Goal: Task Accomplishment & Management: Manage account settings

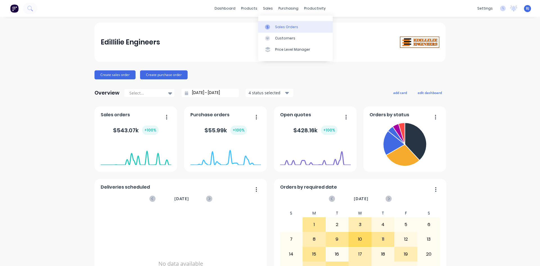
click at [267, 27] on icon at bounding box center [268, 26] width 2 height 3
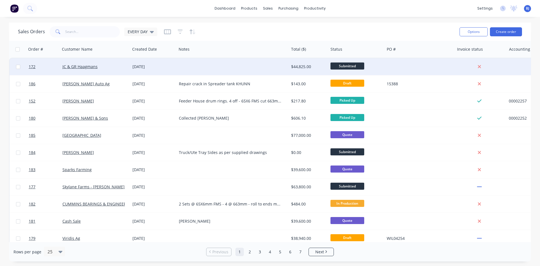
click at [133, 66] on div "[DATE]" at bounding box center [154, 67] width 42 height 6
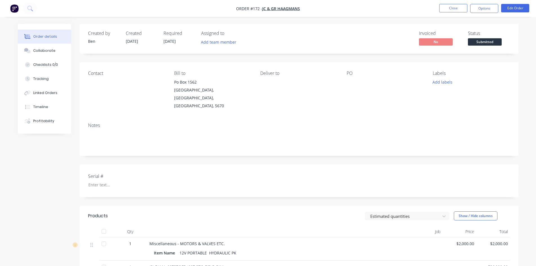
click at [99, 75] on div "Contact" at bounding box center [126, 73] width 77 height 5
click at [90, 82] on div "Contact" at bounding box center [126, 90] width 77 height 39
click at [483, 10] on button "Options" at bounding box center [484, 8] width 28 height 9
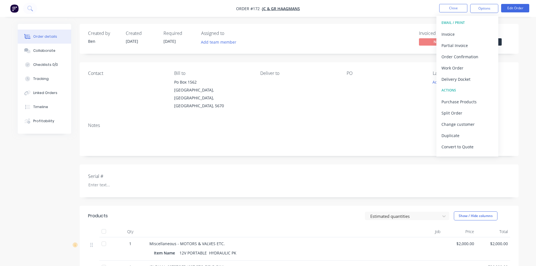
click at [454, 23] on div "EMAIL / PRINT" at bounding box center [468, 22] width 52 height 7
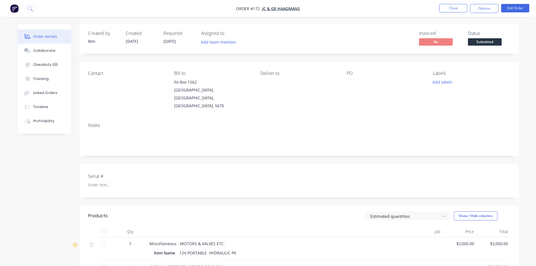
click at [512, 54] on div "Created by [PERSON_NAME] Created [DATE] Required [DATE] Assigned to Add team me…" at bounding box center [299, 222] width 439 height 397
click at [488, 10] on button "Options" at bounding box center [484, 8] width 28 height 9
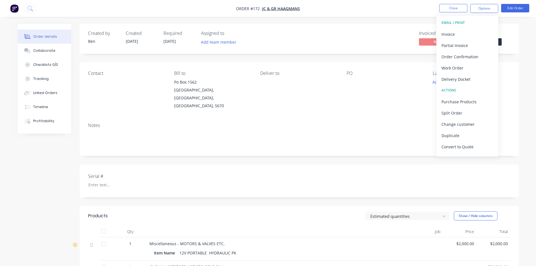
click at [514, 53] on div "Created by [PERSON_NAME] Created [DATE] Required [DATE] Assigned to Add team me…" at bounding box center [299, 39] width 439 height 30
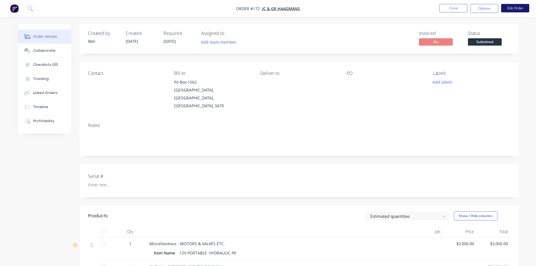
click at [515, 10] on button "Edit Order" at bounding box center [515, 8] width 28 height 8
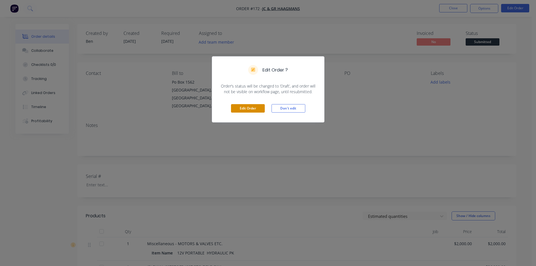
click at [254, 109] on button "Edit Order" at bounding box center [248, 108] width 34 height 8
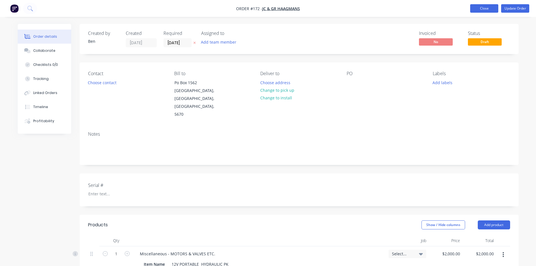
click at [484, 12] on button "Close" at bounding box center [484, 8] width 28 height 8
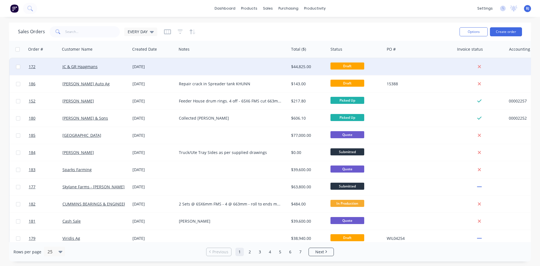
click at [134, 67] on div "[DATE]" at bounding box center [154, 67] width 42 height 6
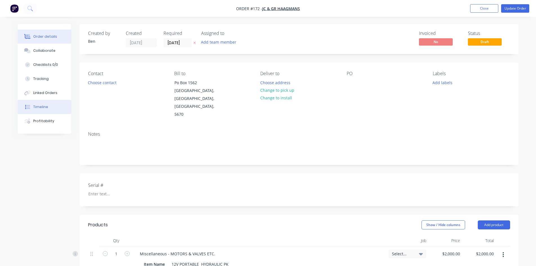
click at [42, 108] on div "Timeline" at bounding box center [40, 106] width 15 height 5
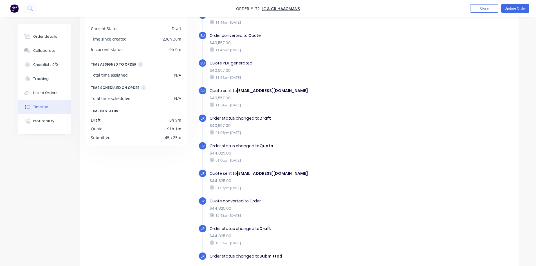
scroll to position [43, 0]
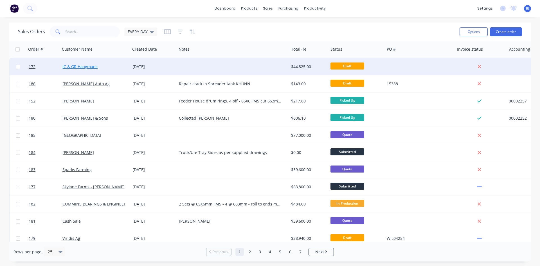
click at [65, 67] on link "JC & GR Haagmans" at bounding box center [79, 66] width 35 height 5
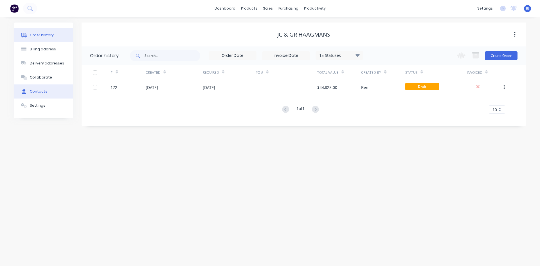
click at [43, 93] on div "Contacts" at bounding box center [38, 91] width 17 height 5
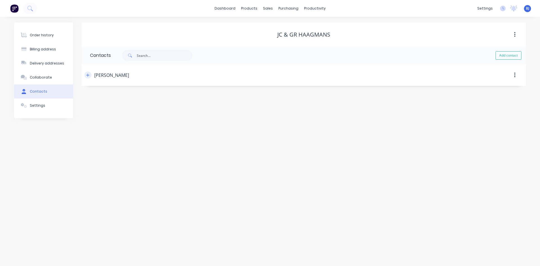
click at [87, 76] on icon "button" at bounding box center [87, 75] width 3 height 4
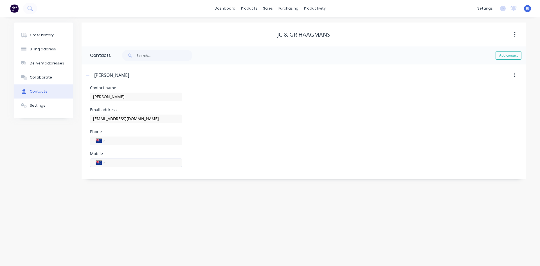
click at [113, 162] on input "tel" at bounding box center [143, 162] width 68 height 6
type input "0427 822 847"
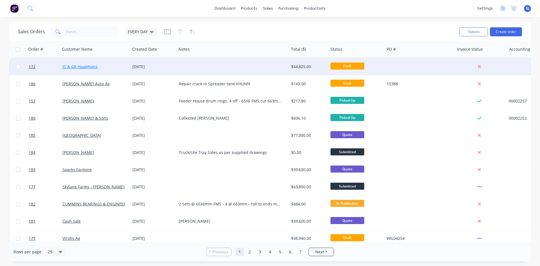
click at [90, 68] on link "JC & GR Haagmans" at bounding box center [79, 66] width 35 height 5
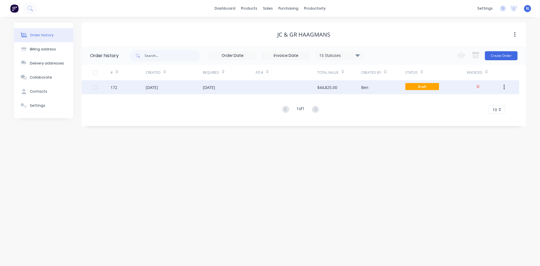
click at [159, 91] on div "[DATE]" at bounding box center [174, 87] width 57 height 14
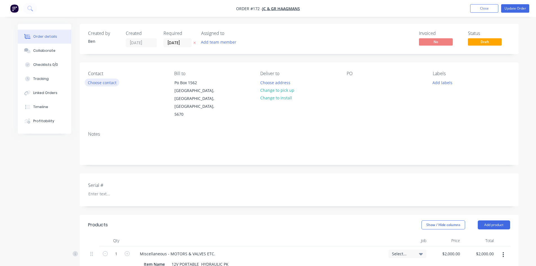
click at [90, 82] on button "Choose contact" at bounding box center [102, 83] width 35 height 8
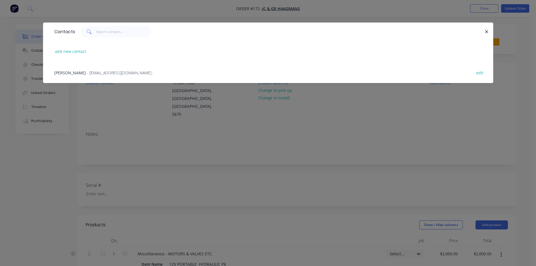
click at [81, 75] on span "[PERSON_NAME]" at bounding box center [70, 72] width 32 height 5
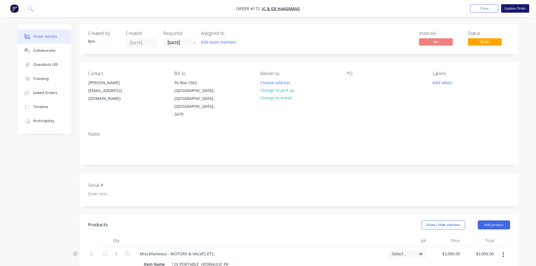
click at [510, 10] on button "Update Order" at bounding box center [515, 8] width 28 height 8
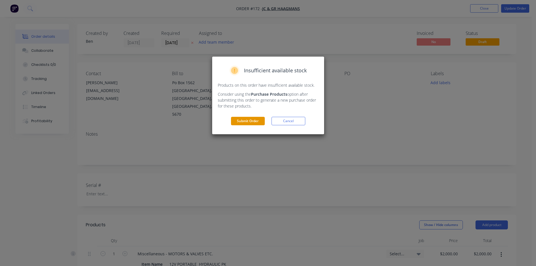
click at [240, 122] on button "Submit Order" at bounding box center [248, 121] width 34 height 8
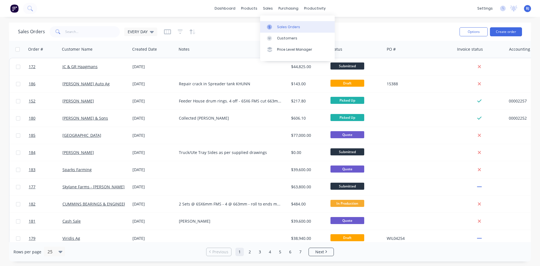
click at [271, 27] on icon at bounding box center [269, 26] width 5 height 5
click at [269, 28] on icon at bounding box center [269, 26] width 5 height 5
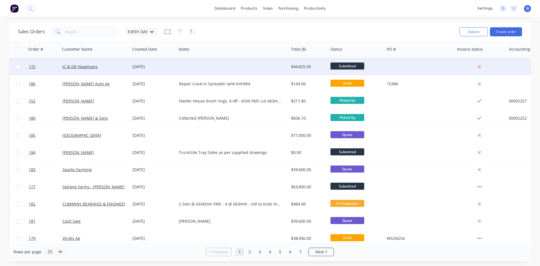
click at [150, 69] on div "[DATE]" at bounding box center [154, 67] width 42 height 6
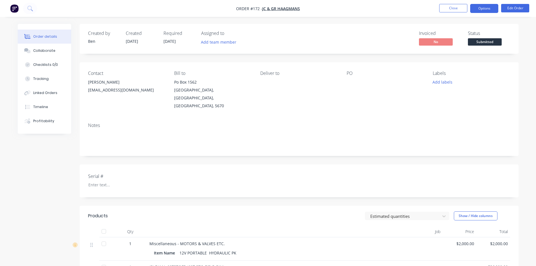
click at [490, 10] on button "Options" at bounding box center [484, 8] width 28 height 9
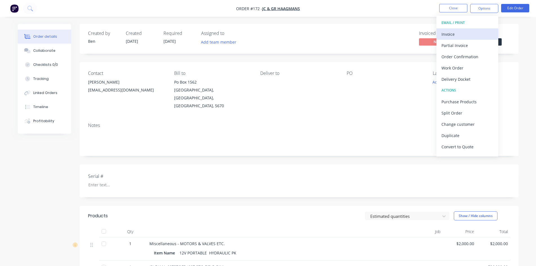
click at [458, 35] on div "Invoice" at bounding box center [468, 34] width 52 height 8
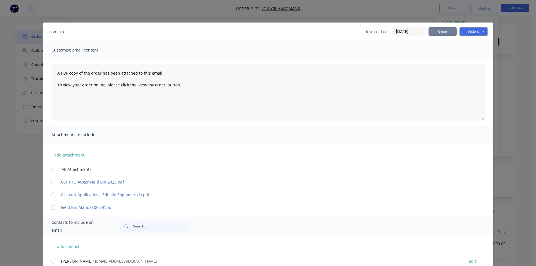
click at [447, 34] on button "Close" at bounding box center [443, 31] width 28 height 8
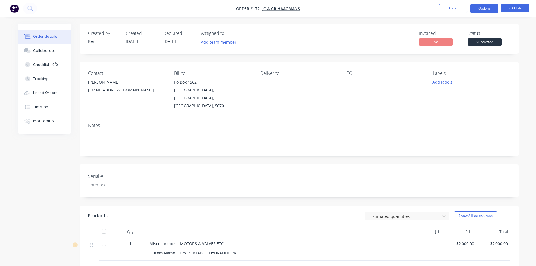
click at [482, 11] on button "Options" at bounding box center [484, 8] width 28 height 9
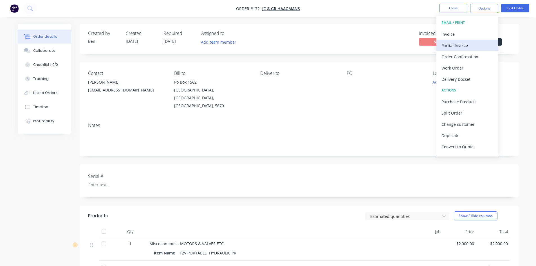
click at [464, 46] on div "Partial Invoice" at bounding box center [468, 45] width 52 height 8
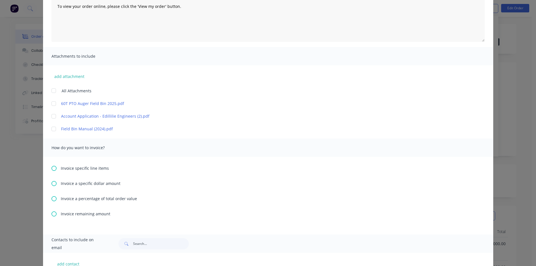
scroll to position [84, 0]
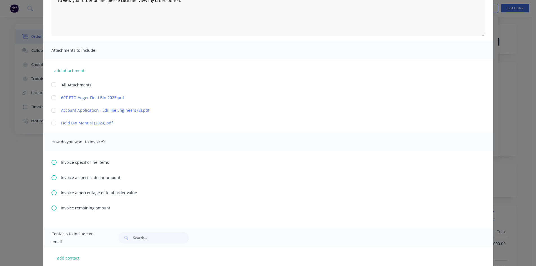
drag, startPoint x: 50, startPoint y: 192, endPoint x: 58, endPoint y: 198, distance: 9.8
click at [52, 193] on icon at bounding box center [54, 192] width 5 height 5
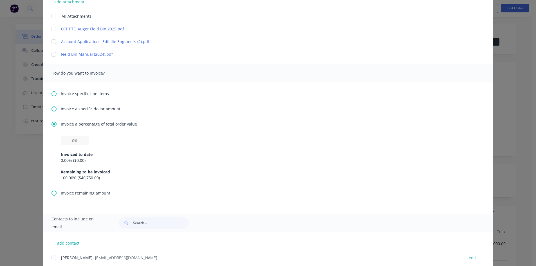
scroll to position [169, 0]
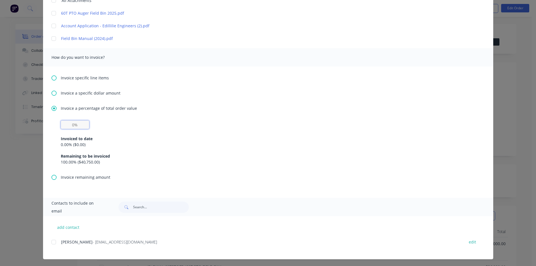
click at [78, 124] on input "text" at bounding box center [75, 124] width 28 height 8
type input "30%"
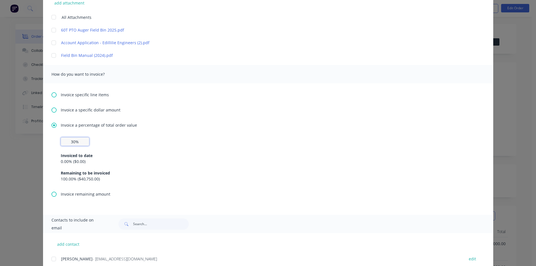
scroll to position [142, 0]
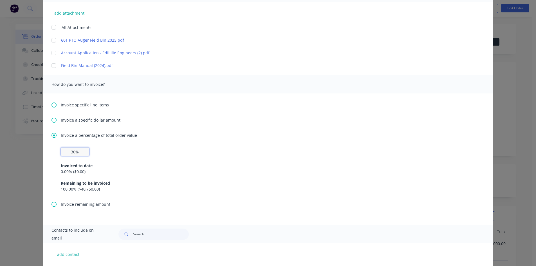
click at [52, 53] on div at bounding box center [53, 52] width 11 height 11
click at [52, 65] on div at bounding box center [53, 65] width 11 height 11
drag, startPoint x: 51, startPoint y: 53, endPoint x: 65, endPoint y: 66, distance: 19.1
click at [52, 55] on div at bounding box center [53, 52] width 11 height 11
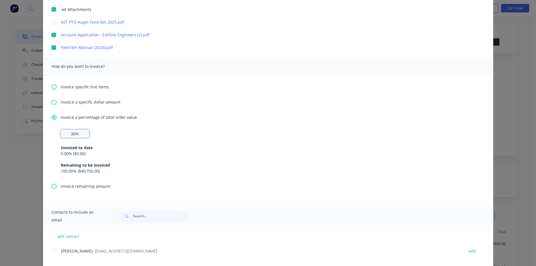
scroll to position [170, 0]
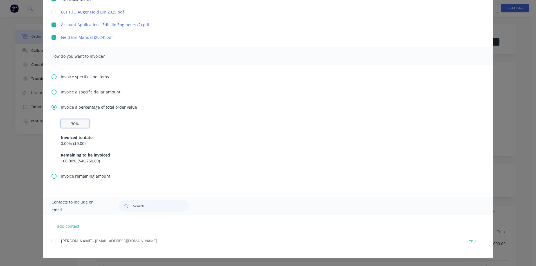
click at [52, 242] on div at bounding box center [53, 240] width 11 height 11
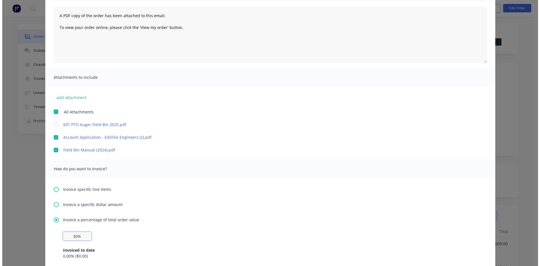
scroll to position [0, 0]
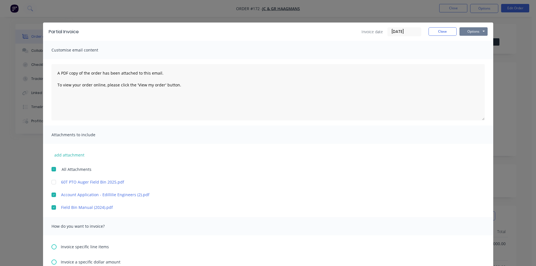
click at [467, 32] on button "Options" at bounding box center [474, 31] width 28 height 8
click at [468, 41] on button "Preview" at bounding box center [478, 41] width 36 height 9
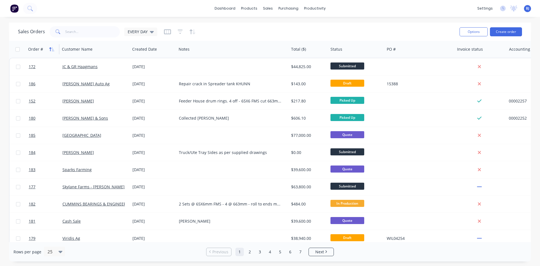
click at [54, 49] on icon "button" at bounding box center [51, 49] width 5 height 5
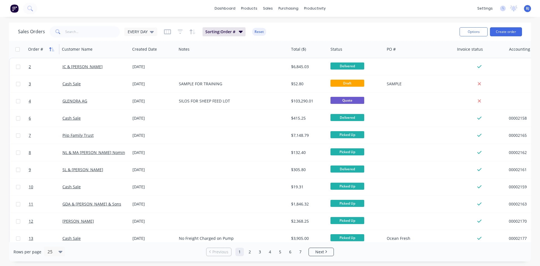
click at [52, 50] on icon "button" at bounding box center [53, 49] width 3 height 4
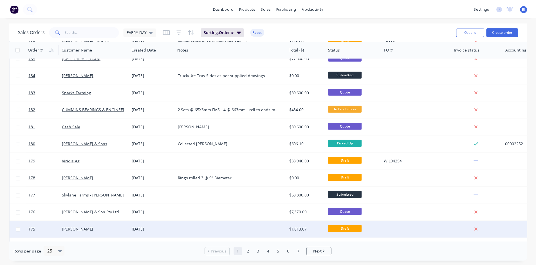
scroll to position [56, 0]
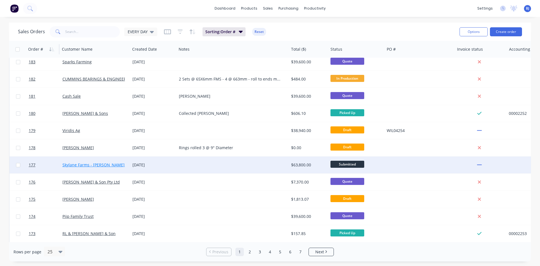
click at [72, 165] on link "Skylane Farms - [PERSON_NAME] Pty Ltd" at bounding box center [100, 164] width 76 height 5
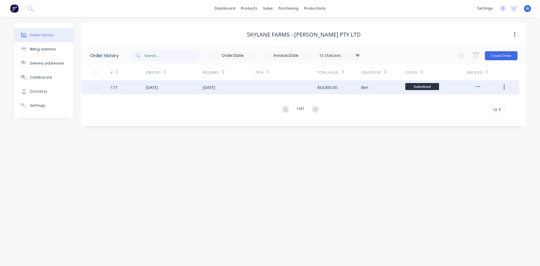
click at [146, 85] on div "[DATE]" at bounding box center [152, 87] width 12 height 6
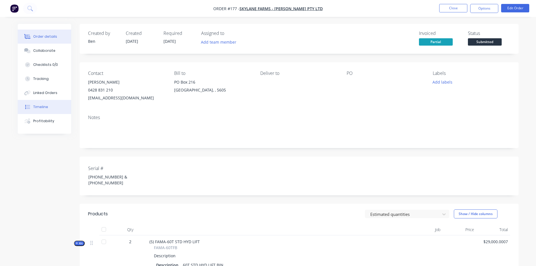
click at [51, 109] on button "Timeline" at bounding box center [44, 107] width 53 height 14
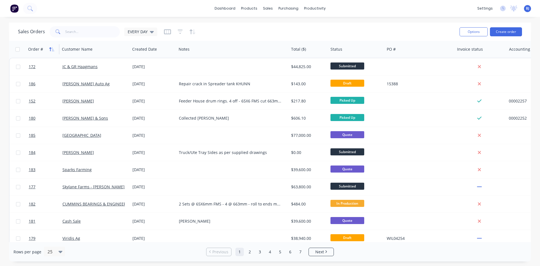
click at [51, 49] on icon "button" at bounding box center [51, 49] width 5 height 5
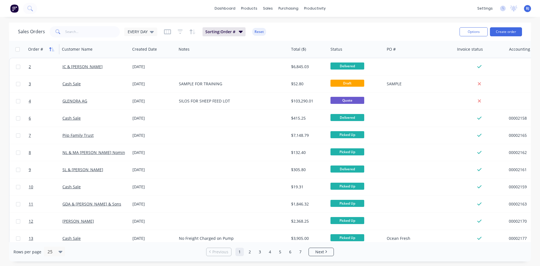
click at [53, 49] on icon "button" at bounding box center [51, 49] width 5 height 5
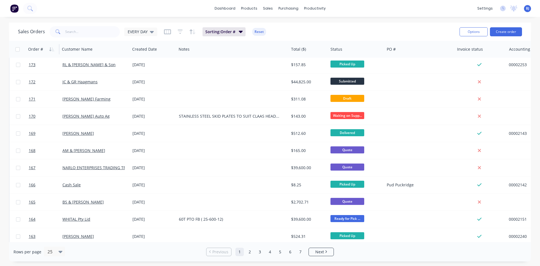
scroll to position [248, 0]
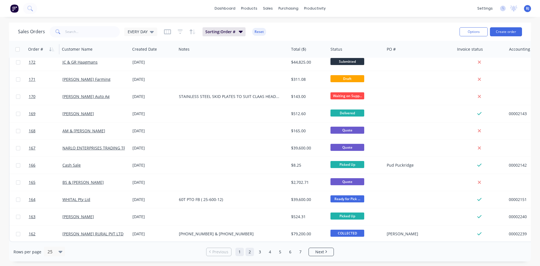
click at [249, 252] on link "2" at bounding box center [250, 252] width 8 height 8
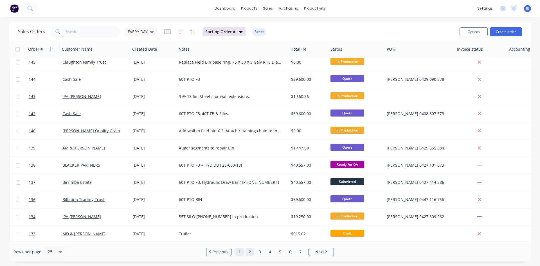
click at [241, 252] on link "1" at bounding box center [240, 252] width 8 height 8
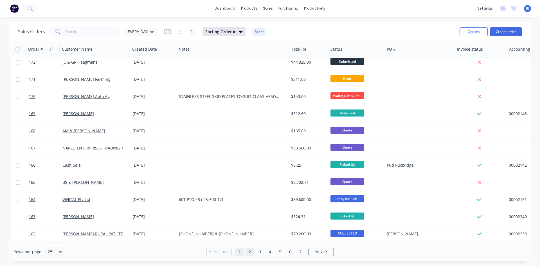
click at [249, 251] on link "2" at bounding box center [250, 252] width 8 height 8
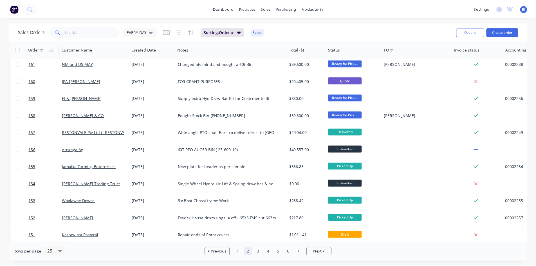
scroll to position [0, 0]
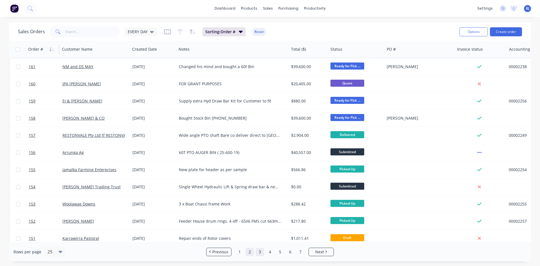
click at [260, 252] on link "3" at bounding box center [260, 252] width 8 height 8
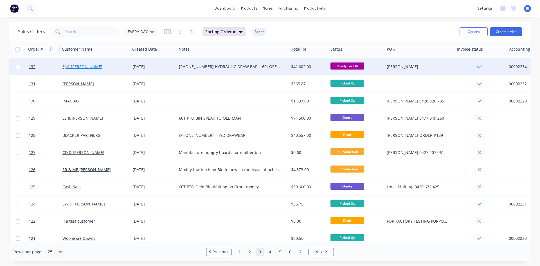
click at [78, 68] on link "EJ & [PERSON_NAME]" at bounding box center [82, 66] width 40 height 5
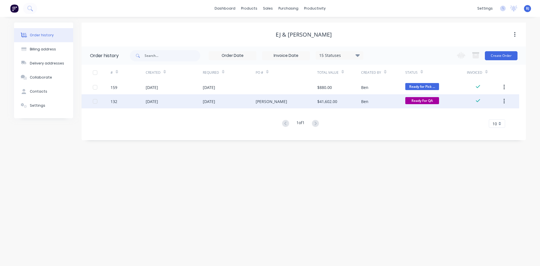
click at [157, 103] on div "[DATE]" at bounding box center [152, 102] width 12 height 6
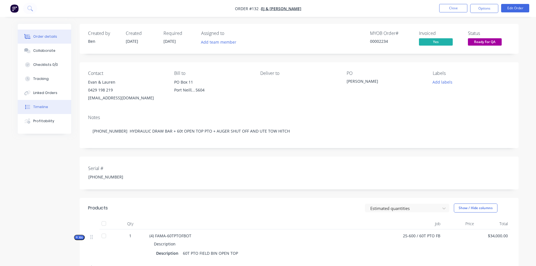
click at [46, 107] on div "Timeline" at bounding box center [40, 106] width 15 height 5
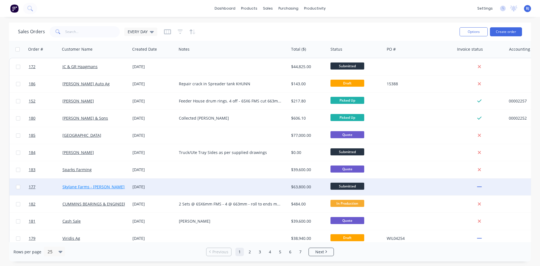
click at [65, 187] on link "Skylane Farms - [PERSON_NAME] Pty Ltd" at bounding box center [100, 186] width 76 height 5
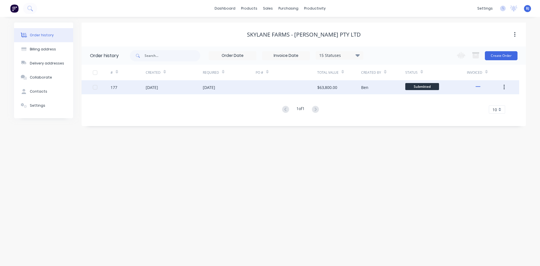
click at [153, 87] on div "[DATE]" at bounding box center [152, 87] width 12 height 6
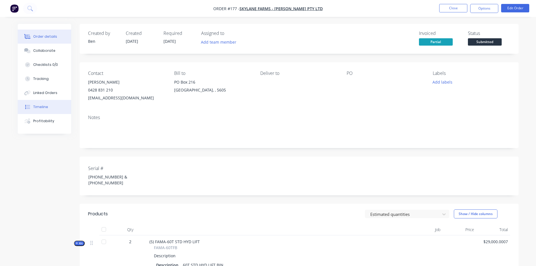
click at [48, 108] on button "Timeline" at bounding box center [44, 107] width 53 height 14
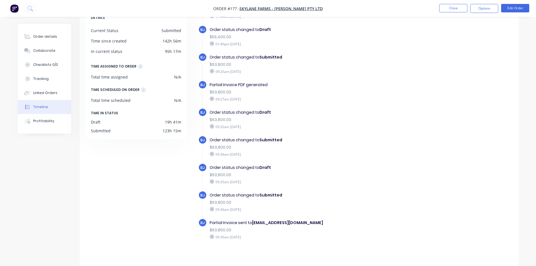
scroll to position [43, 0]
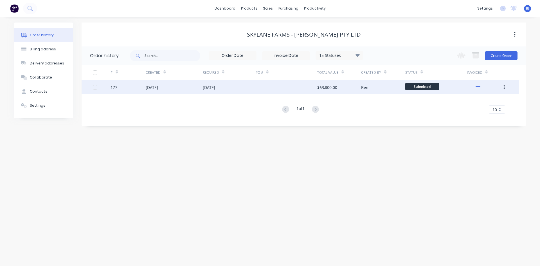
click at [148, 88] on div "[DATE]" at bounding box center [152, 87] width 12 height 6
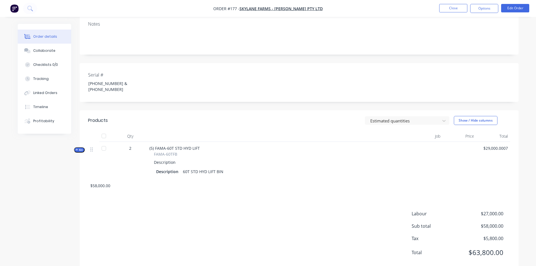
scroll to position [102, 0]
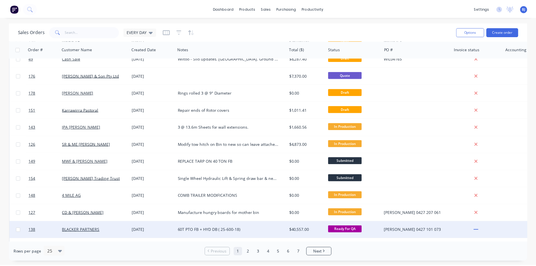
scroll to position [248, 0]
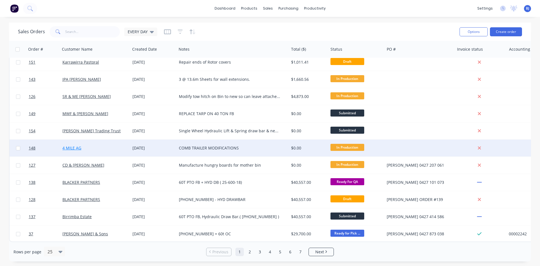
click at [70, 145] on link "4 MILE AG" at bounding box center [71, 147] width 19 height 5
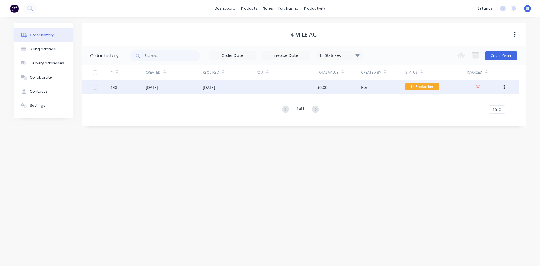
click at [153, 88] on div "[DATE]" at bounding box center [152, 87] width 12 height 6
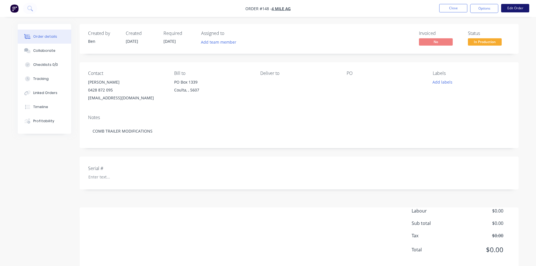
click at [519, 8] on button "Edit Order" at bounding box center [515, 8] width 28 height 8
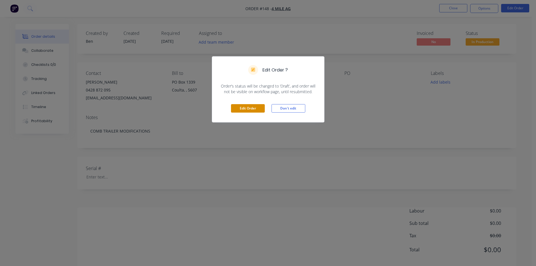
click at [247, 110] on button "Edit Order" at bounding box center [248, 108] width 34 height 8
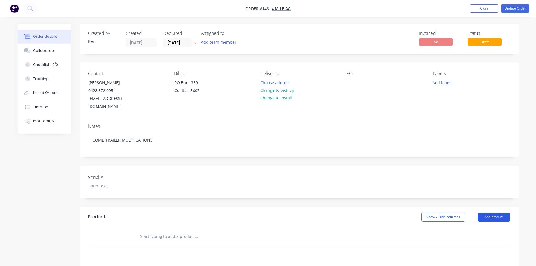
click at [499, 213] on button "Add product" at bounding box center [494, 217] width 32 height 9
click at [482, 227] on div "Product catalogue" at bounding box center [483, 231] width 43 height 8
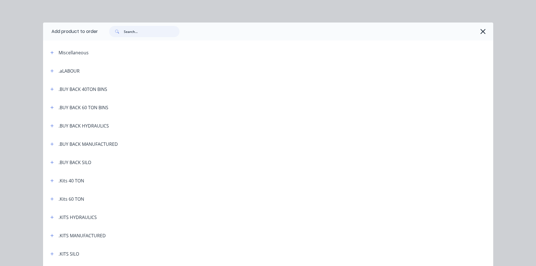
drag, startPoint x: 123, startPoint y: 30, endPoint x: 138, endPoint y: 35, distance: 16.3
click at [126, 30] on input "text" at bounding box center [152, 31] width 56 height 11
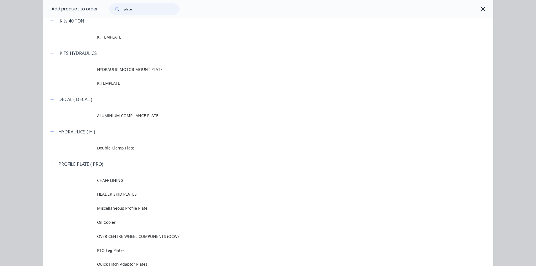
scroll to position [26, 0]
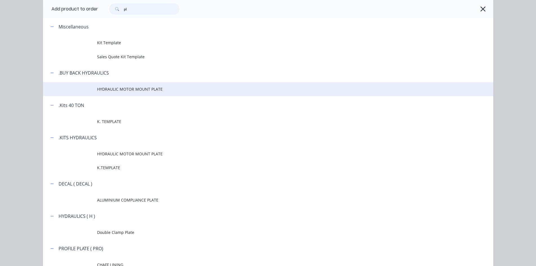
type input "p"
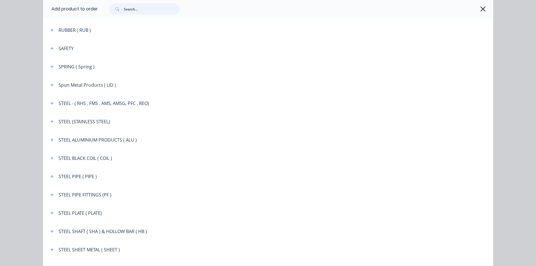
scroll to position [929, 0]
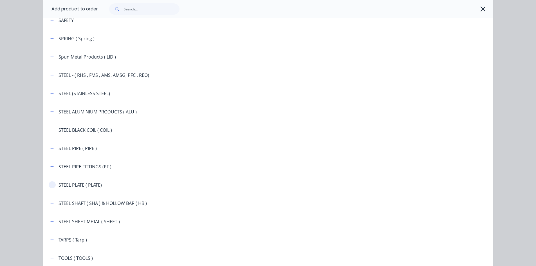
click at [50, 185] on icon "button" at bounding box center [51, 184] width 3 height 3
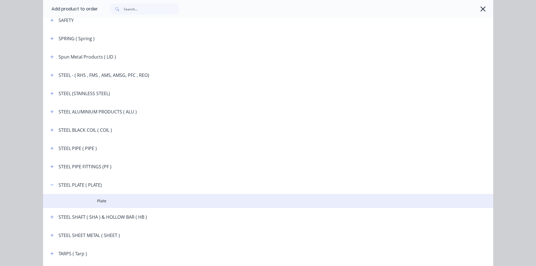
click at [101, 200] on span "Plate" at bounding box center [255, 201] width 317 height 6
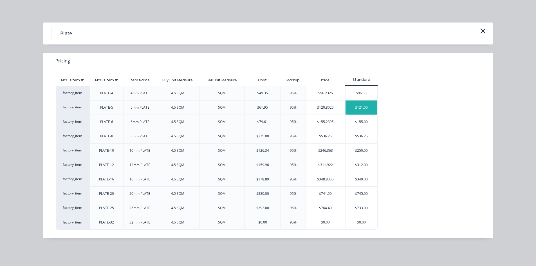
click at [352, 108] on div "$121.00" at bounding box center [362, 107] width 32 height 14
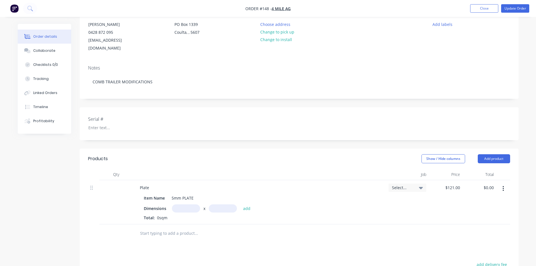
scroll to position [84, 0]
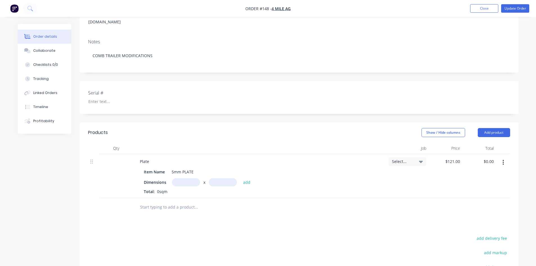
click at [184, 178] on input "text" at bounding box center [186, 182] width 28 height 8
type input "310m"
drag, startPoint x: 215, startPoint y: 174, endPoint x: 220, endPoint y: 184, distance: 11.1
click at [216, 178] on input "text" at bounding box center [223, 182] width 28 height 8
type input "295m"
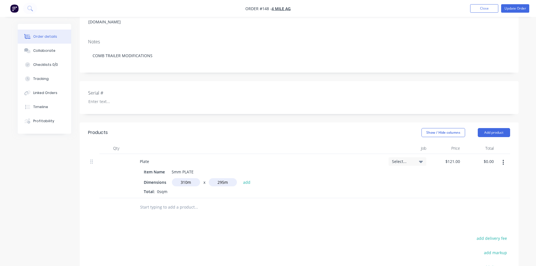
click at [267, 187] on div "Plate Item Name 5mm PLATE Dimensions 310m x 295m add Total: 0sqm" at bounding box center [259, 176] width 253 height 44
click at [248, 178] on button "add" at bounding box center [246, 182] width 13 height 8
click at [177, 189] on icon "button" at bounding box center [177, 191] width 4 height 5
type input "$0.00"
click at [181, 178] on input "text" at bounding box center [186, 182] width 28 height 8
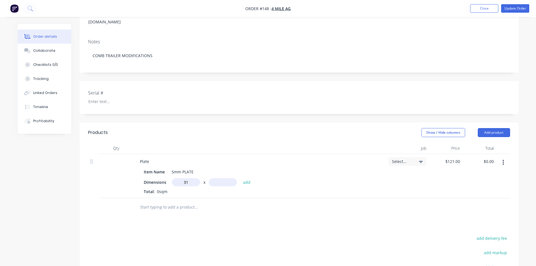
type input "3"
type input "4m"
drag, startPoint x: 215, startPoint y: 175, endPoint x: 211, endPoint y: 188, distance: 14.2
click at [215, 178] on input "text" at bounding box center [223, 182] width 28 height 8
type input "0.09m"
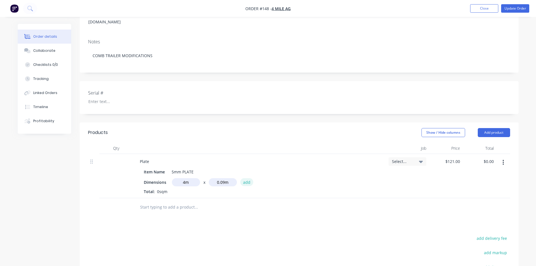
click at [247, 178] on button "add" at bounding box center [246, 182] width 13 height 8
type input "$43.56"
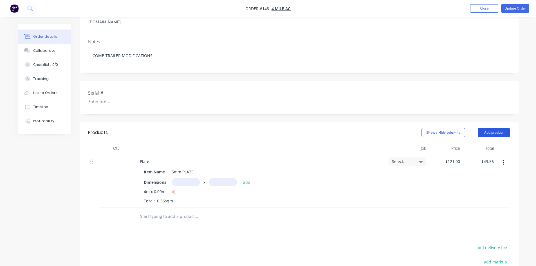
click at [488, 128] on button "Add product" at bounding box center [494, 132] width 32 height 9
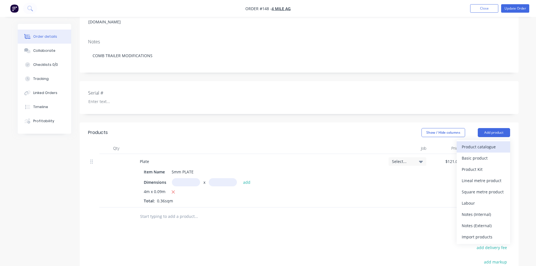
click at [477, 143] on div "Product catalogue" at bounding box center [483, 147] width 43 height 8
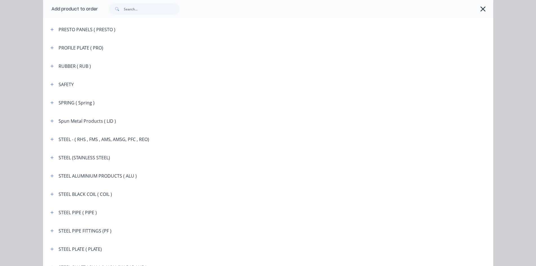
scroll to position [873, 0]
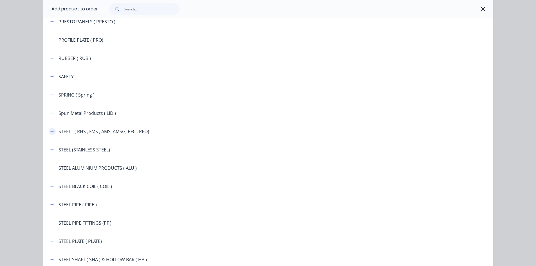
click at [51, 133] on icon "button" at bounding box center [51, 131] width 3 height 4
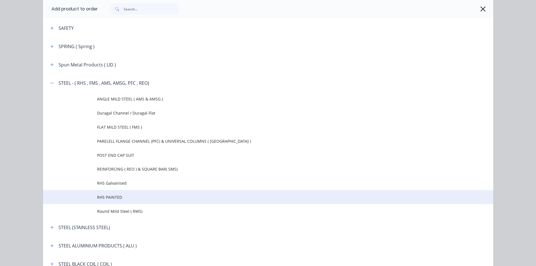
scroll to position [929, 0]
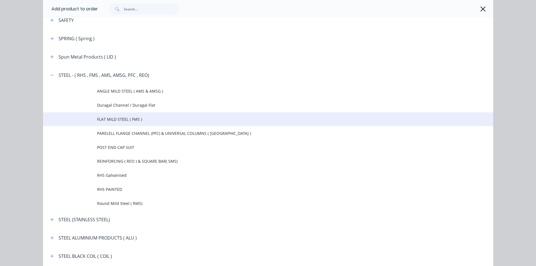
click at [132, 119] on span "FLAT MILD STEEL ( FMS )" at bounding box center [255, 119] width 317 height 6
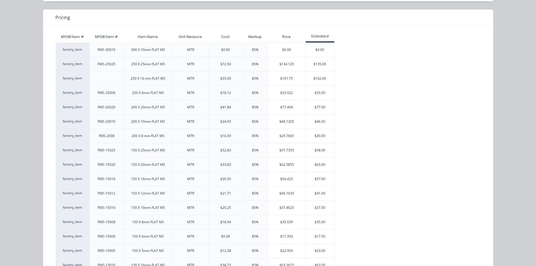
scroll to position [56, 0]
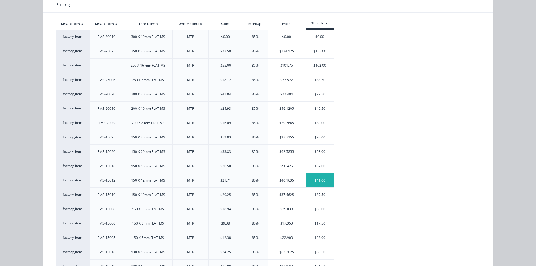
click at [310, 182] on div "$41.00" at bounding box center [320, 180] width 28 height 14
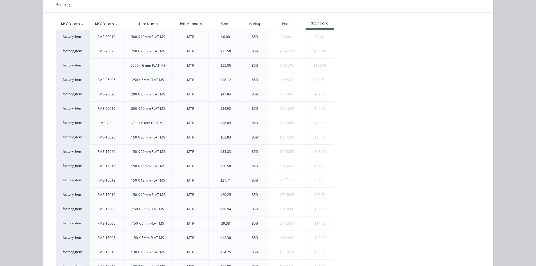
scroll to position [0, 0]
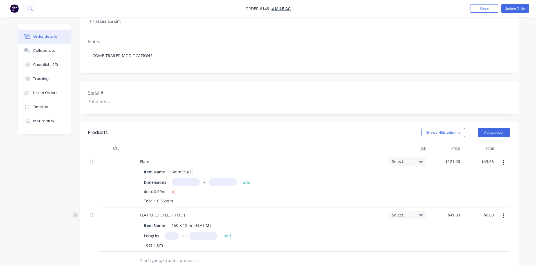
click at [173, 232] on input "text" at bounding box center [172, 236] width 14 height 8
type input "4"
click at [197, 232] on input "text" at bounding box center [203, 236] width 28 height 8
type input "0.15mm"
click at [228, 232] on button "add" at bounding box center [227, 236] width 13 height 8
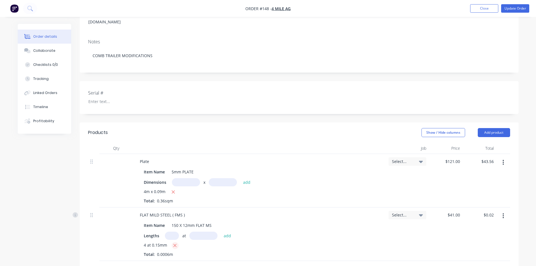
click at [175, 243] on icon "button" at bounding box center [175, 245] width 4 height 5
type input "$0.00"
click at [172, 232] on input "text" at bounding box center [172, 236] width 14 height 8
type input "4"
click at [194, 232] on input "text" at bounding box center [203, 236] width 28 height 8
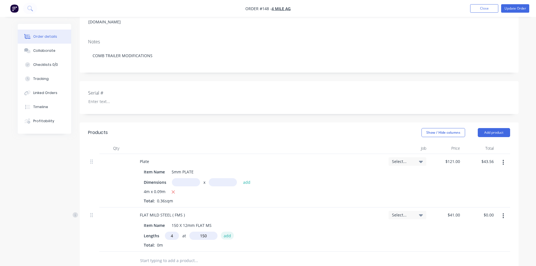
type input "150mm"
click at [227, 232] on button "add" at bounding box center [227, 236] width 13 height 8
type input "$24.60"
click at [486, 128] on button "Add product" at bounding box center [494, 132] width 32 height 9
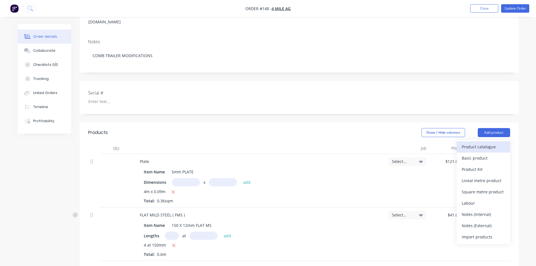
click at [473, 143] on div "Product catalogue" at bounding box center [483, 147] width 43 height 8
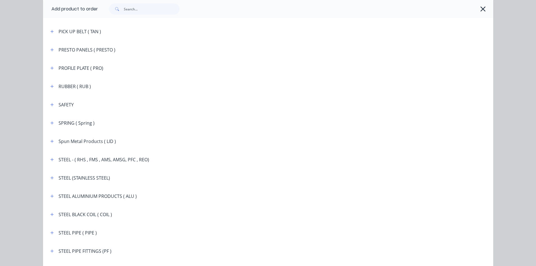
scroll to position [873, 0]
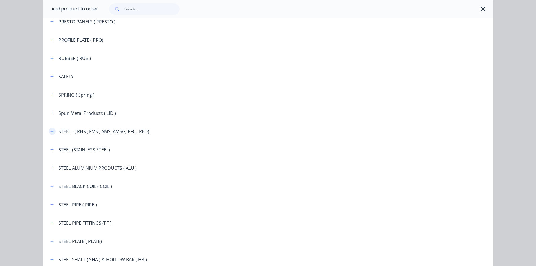
click at [51, 132] on icon "button" at bounding box center [51, 131] width 3 height 4
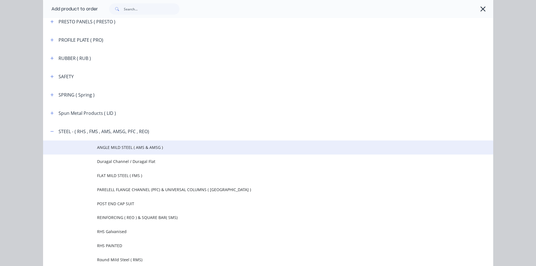
click at [124, 147] on span "ANGLE MILD STEEL ( AMS & AMSG )" at bounding box center [255, 147] width 317 height 6
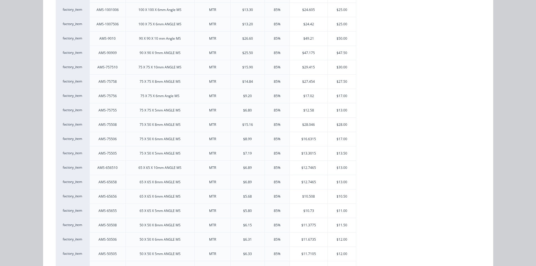
scroll to position [113, 0]
click at [336, 211] on div "$11.00" at bounding box center [342, 210] width 28 height 14
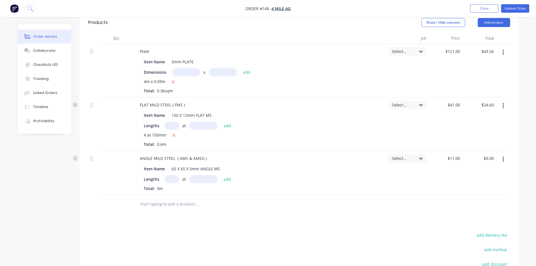
scroll to position [197, 0]
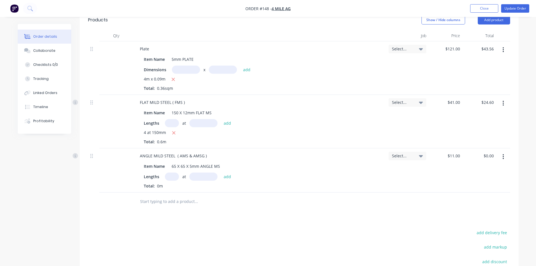
click at [169, 173] on input "text" at bounding box center [172, 177] width 14 height 8
type input "8"
click at [195, 173] on input "text" at bounding box center [203, 177] width 28 height 8
type input "115mm"
click at [225, 173] on button "add" at bounding box center [227, 177] width 13 height 8
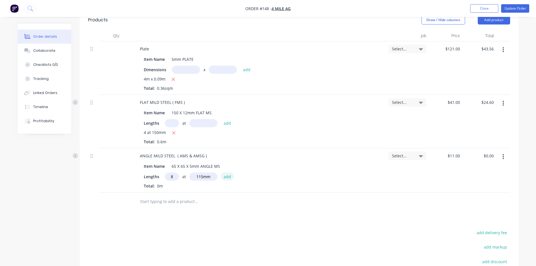
type input "$10.12"
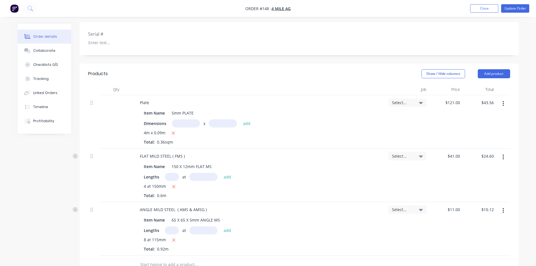
scroll to position [141, 0]
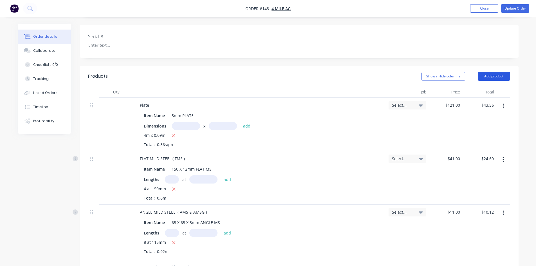
click at [501, 72] on button "Add product" at bounding box center [494, 76] width 32 height 9
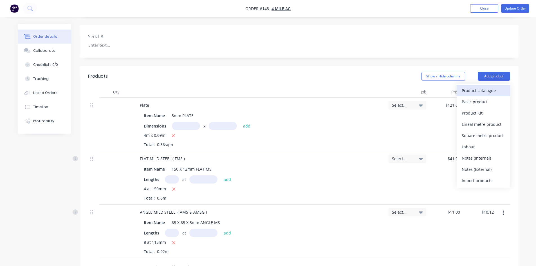
click at [477, 86] on div "Product catalogue" at bounding box center [483, 90] width 43 height 8
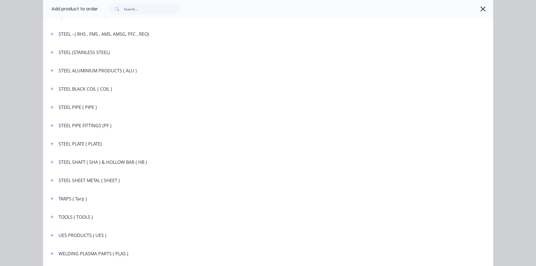
scroll to position [953, 0]
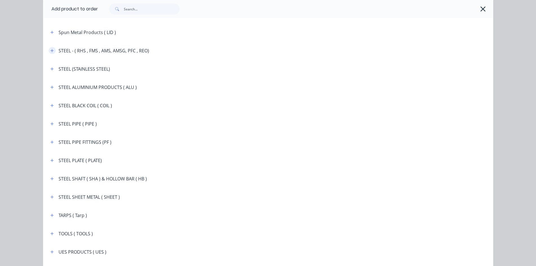
click at [50, 52] on icon "button" at bounding box center [51, 50] width 3 height 3
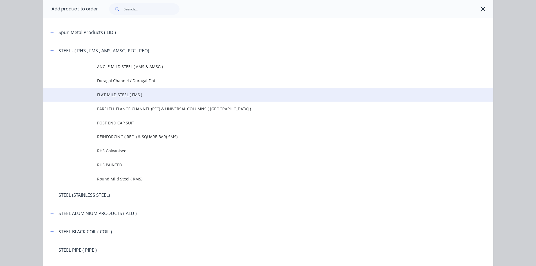
click at [119, 94] on span "FLAT MILD STEEL ( FMS )" at bounding box center [255, 95] width 317 height 6
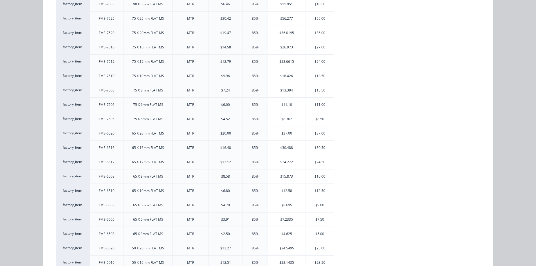
scroll to position [563, 0]
click at [313, 218] on div "$7.50" at bounding box center [320, 219] width 28 height 14
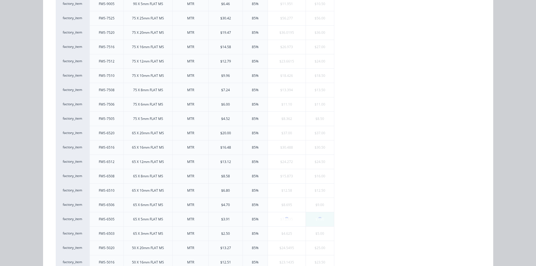
scroll to position [0, 0]
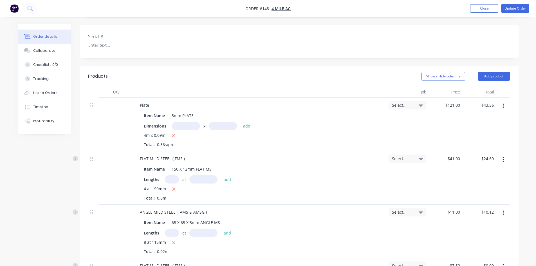
click at [169, 229] on input "text" at bounding box center [172, 233] width 14 height 8
type input "8"
click at [202, 229] on input "text" at bounding box center [203, 233] width 28 height 8
type input "160mm"
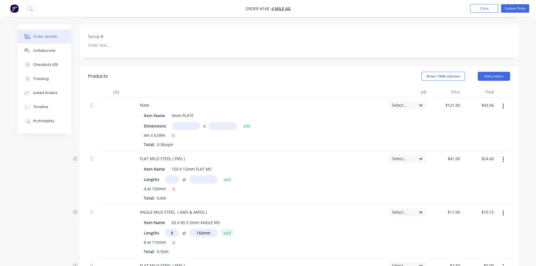
click at [226, 229] on button "add" at bounding box center [227, 233] width 13 height 8
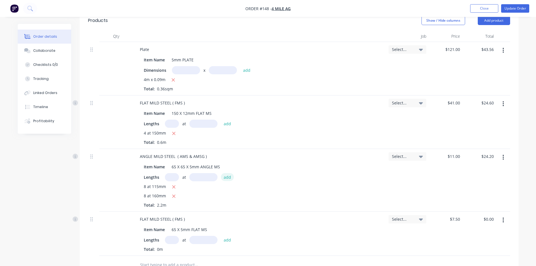
scroll to position [197, 0]
click at [174, 193] on icon "button" at bounding box center [174, 195] width 4 height 5
type input "$10.12"
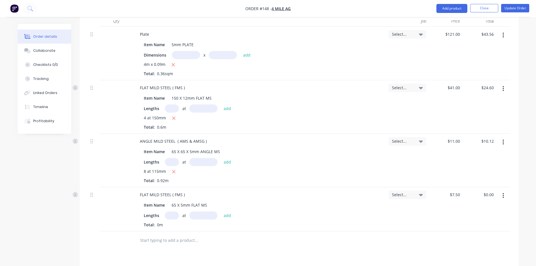
scroll to position [225, 0]
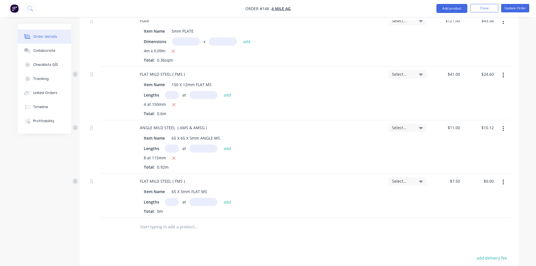
drag, startPoint x: 171, startPoint y: 192, endPoint x: 173, endPoint y: 195, distance: 3.8
click at [171, 198] on input "text" at bounding box center [172, 202] width 14 height 8
type input "8"
click at [198, 198] on input "text" at bounding box center [203, 202] width 28 height 8
type input "160mm"
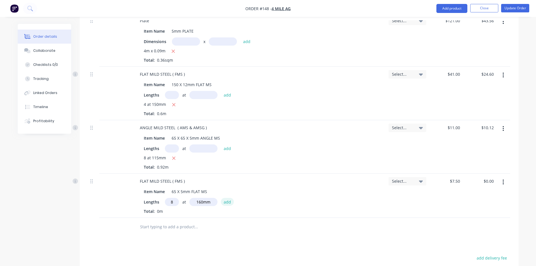
click at [225, 198] on button "add" at bounding box center [227, 202] width 13 height 8
type input "$9.60"
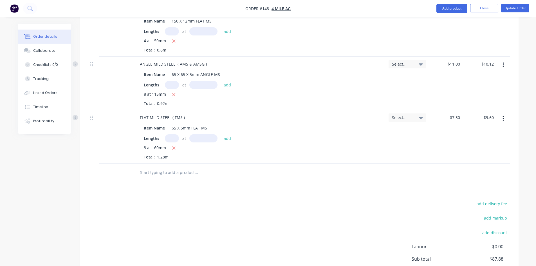
scroll to position [310, 0]
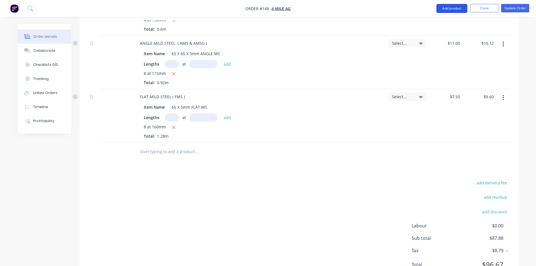
click at [452, 10] on button "Add product" at bounding box center [452, 8] width 31 height 9
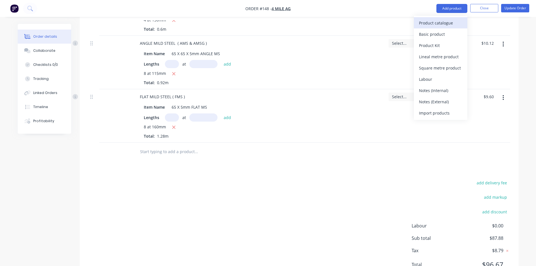
click at [440, 23] on div "Product catalogue" at bounding box center [440, 23] width 43 height 8
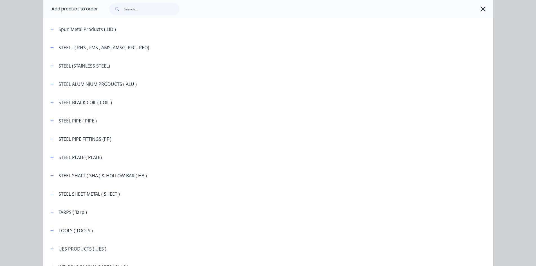
scroll to position [901, 0]
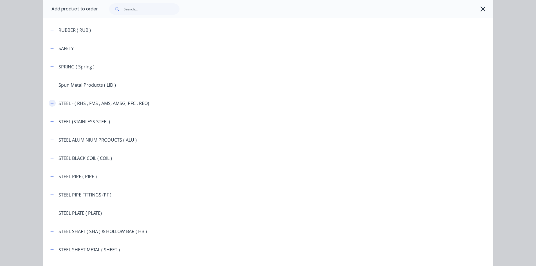
click at [50, 104] on icon "button" at bounding box center [51, 103] width 3 height 4
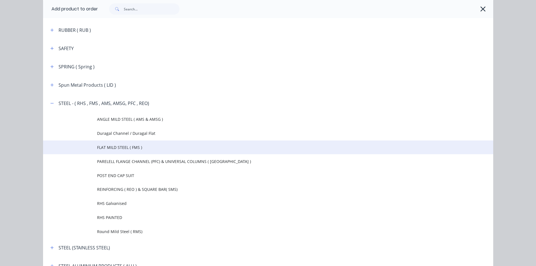
click at [126, 149] on span "FLAT MILD STEEL ( FMS )" at bounding box center [255, 147] width 317 height 6
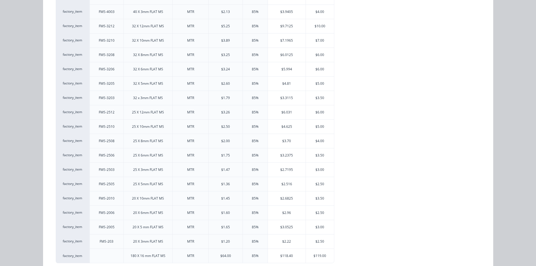
scroll to position [1013, 0]
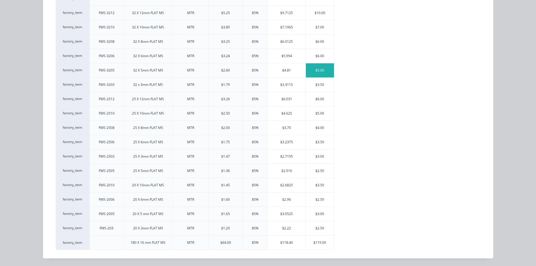
click at [323, 68] on div "$5.00" at bounding box center [320, 70] width 28 height 14
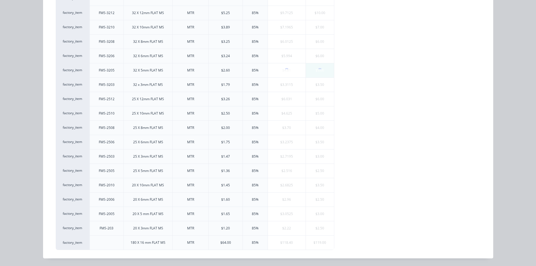
scroll to position [0, 0]
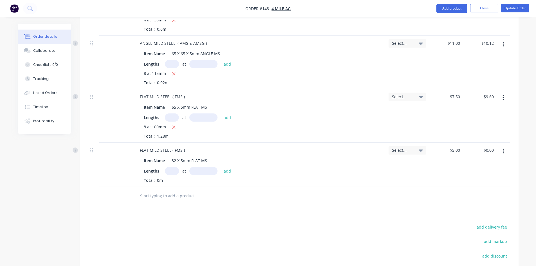
drag, startPoint x: 172, startPoint y: 164, endPoint x: 178, endPoint y: 167, distance: 6.8
click at [172, 167] on input "text" at bounding box center [172, 171] width 14 height 8
drag, startPoint x: 171, startPoint y: 163, endPoint x: 138, endPoint y: 174, distance: 35.1
click at [171, 167] on input "text" at bounding box center [172, 171] width 14 height 8
type input "8"
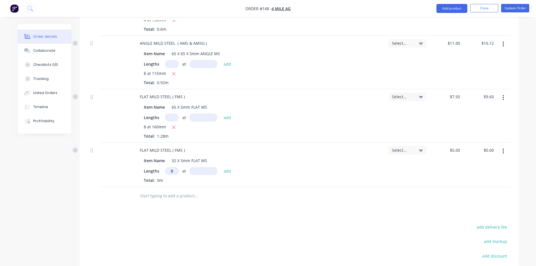
click at [200, 167] on input "text" at bounding box center [203, 171] width 28 height 8
type input "70mm"
click at [229, 167] on button "add" at bounding box center [227, 171] width 13 height 8
type input "$2.80"
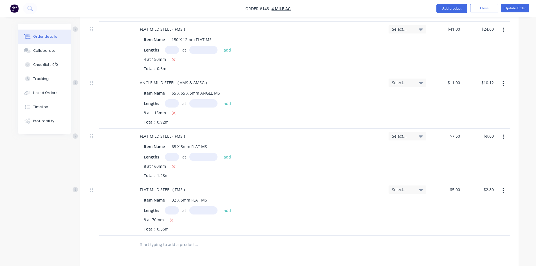
scroll to position [253, 0]
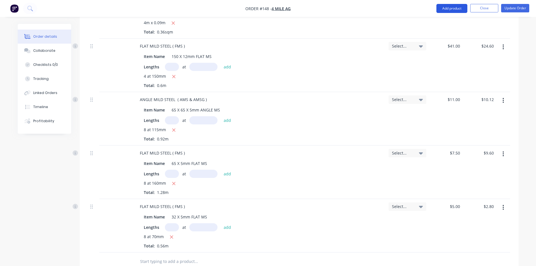
click at [452, 10] on button "Add product" at bounding box center [452, 8] width 31 height 9
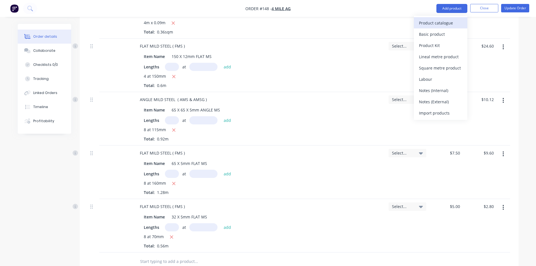
click at [436, 22] on div "Product catalogue" at bounding box center [440, 23] width 43 height 8
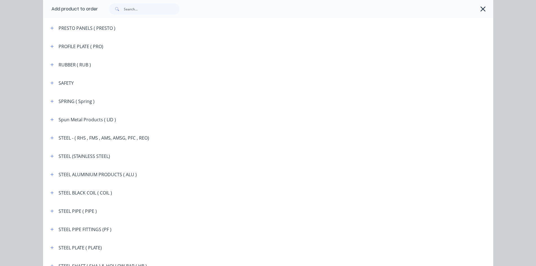
scroll to position [873, 0]
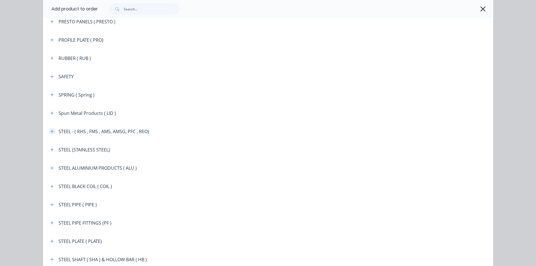
click at [51, 131] on icon "button" at bounding box center [51, 131] width 3 height 4
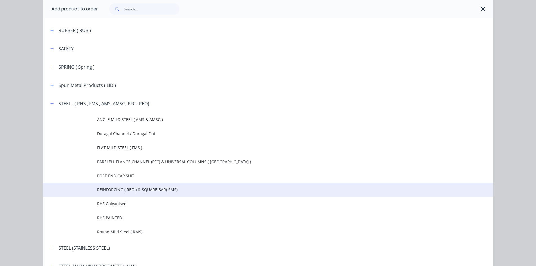
scroll to position [901, 0]
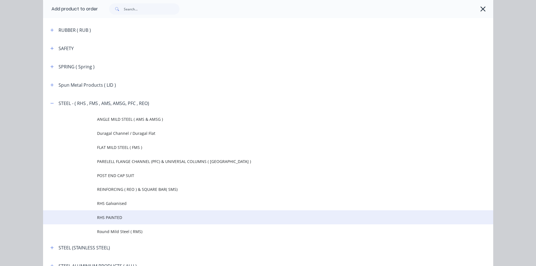
click at [117, 219] on span "RHS PAINTED" at bounding box center [255, 217] width 317 height 6
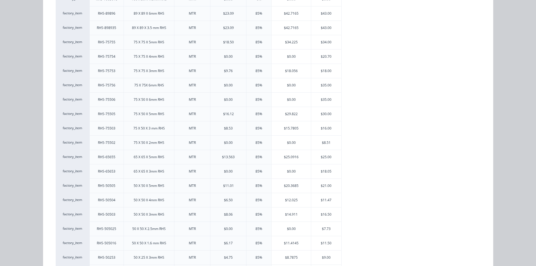
scroll to position [450, 0]
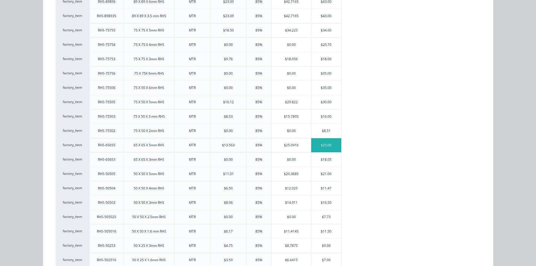
click at [321, 145] on div "$25.00" at bounding box center [326, 145] width 30 height 14
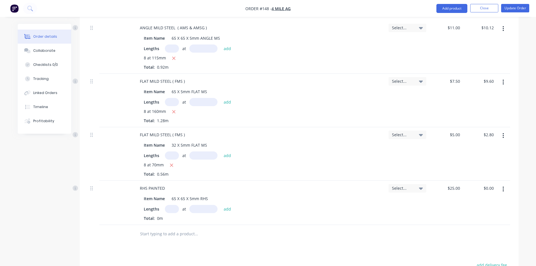
scroll to position [338, 0]
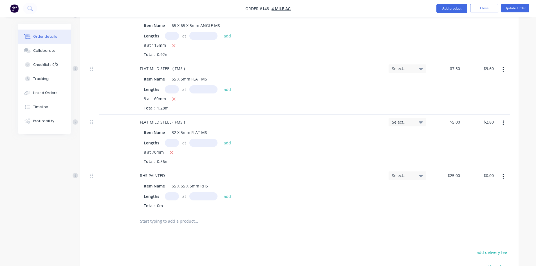
click at [175, 192] on input "text" at bounding box center [172, 196] width 14 height 8
type input "4"
click at [202, 192] on input "text" at bounding box center [203, 196] width 28 height 8
type input "164mm"
click at [226, 192] on button "add" at bounding box center [227, 196] width 13 height 8
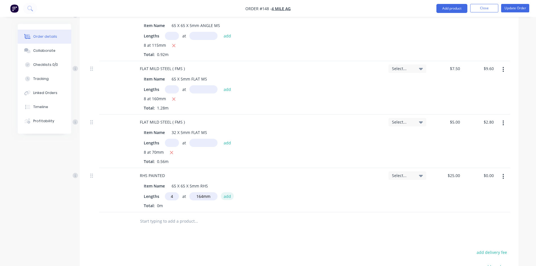
type input "$16.40"
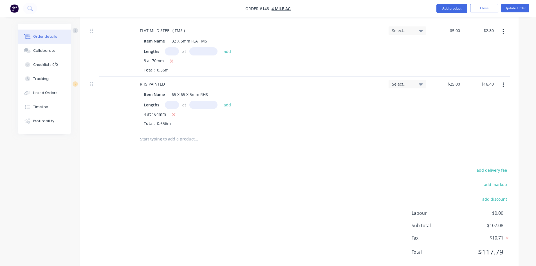
scroll to position [435, 0]
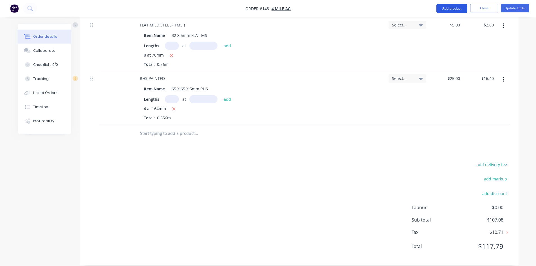
click at [443, 9] on button "Add product" at bounding box center [452, 8] width 31 height 9
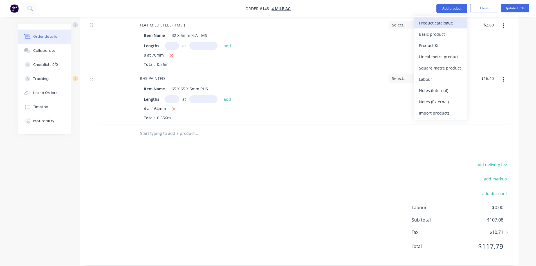
click at [431, 23] on div "Product catalogue" at bounding box center [440, 23] width 43 height 8
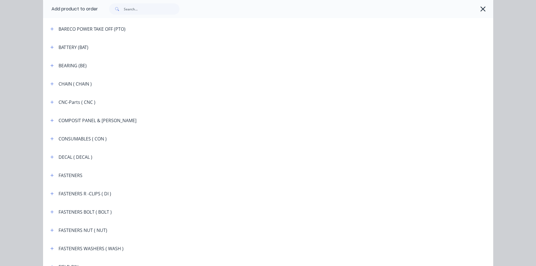
scroll to position [394, 0]
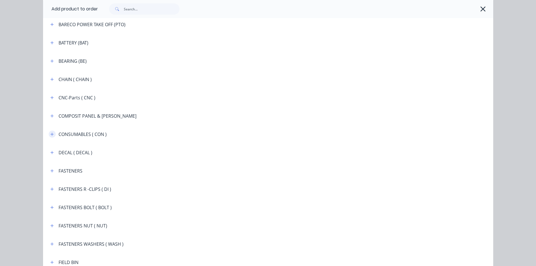
click at [52, 134] on button "button" at bounding box center [52, 134] width 7 height 7
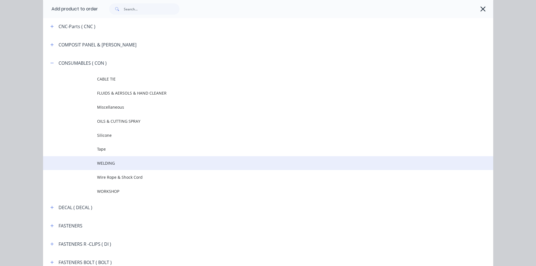
scroll to position [479, 0]
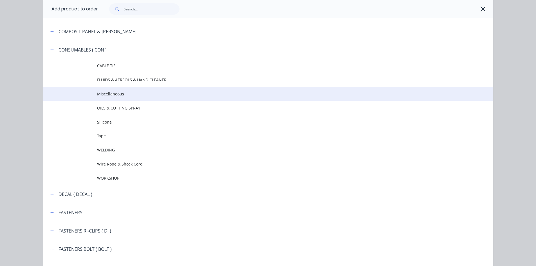
click at [117, 96] on span "Miscellaneous" at bounding box center [255, 94] width 317 height 6
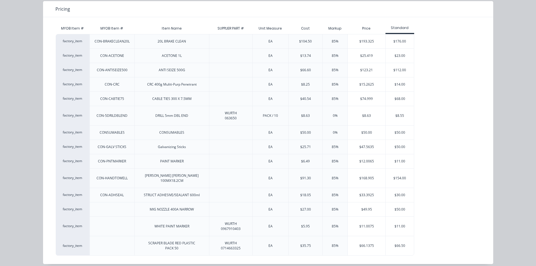
scroll to position [53, 0]
click at [399, 132] on div "$50.00" at bounding box center [400, 132] width 28 height 14
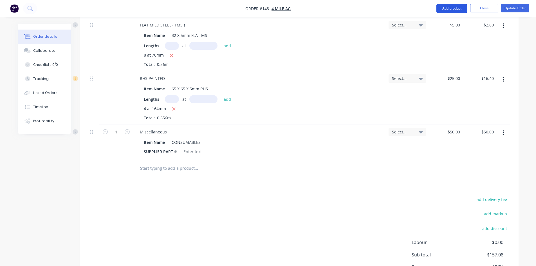
click at [452, 9] on button "Add product" at bounding box center [452, 8] width 31 height 9
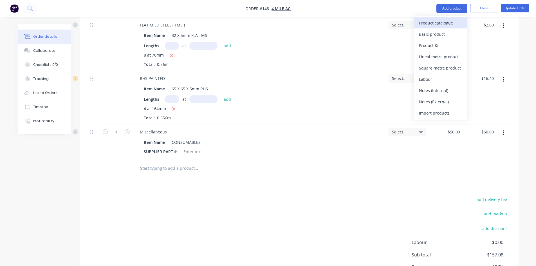
click at [439, 21] on div "Product catalogue" at bounding box center [440, 23] width 43 height 8
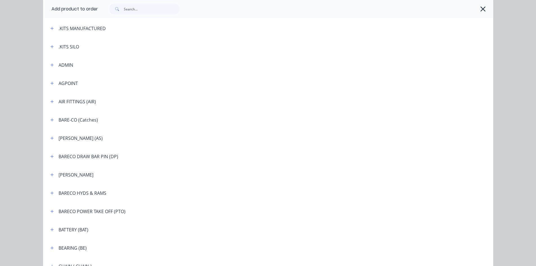
scroll to position [197, 0]
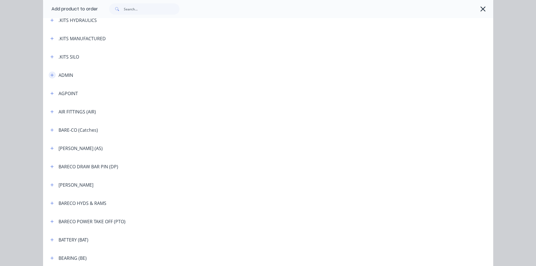
click at [52, 75] on icon "button" at bounding box center [51, 75] width 3 height 4
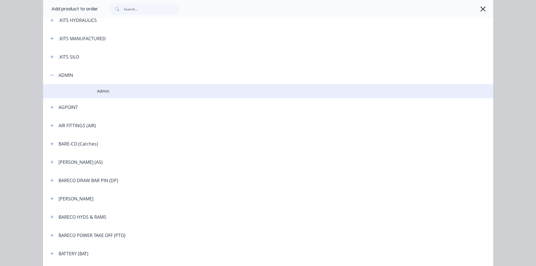
click at [95, 89] on td at bounding box center [70, 91] width 54 height 14
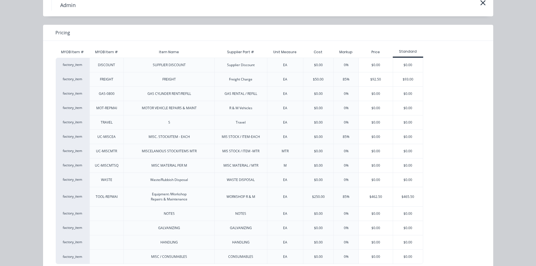
scroll to position [43, 0]
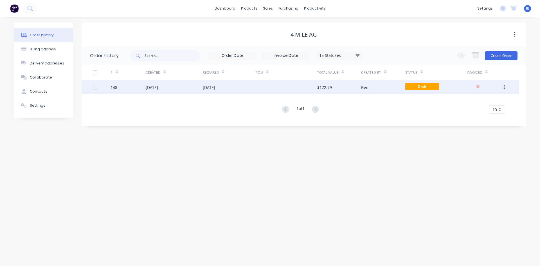
click at [148, 88] on div "[DATE]" at bounding box center [152, 87] width 12 height 6
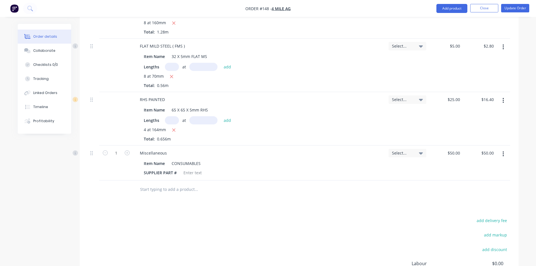
scroll to position [414, 0]
click at [452, 7] on button "Add product" at bounding box center [452, 8] width 31 height 9
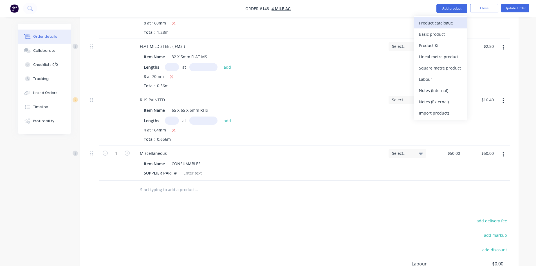
click at [431, 23] on div "Product catalogue" at bounding box center [440, 23] width 43 height 8
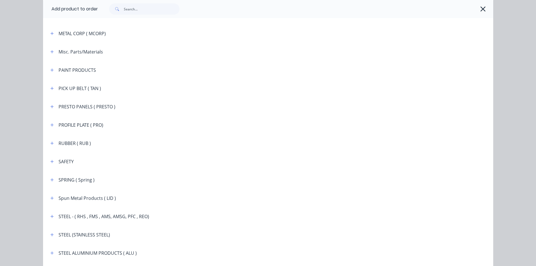
scroll to position [788, 0]
click at [51, 70] on icon "button" at bounding box center [51, 70] width 3 height 4
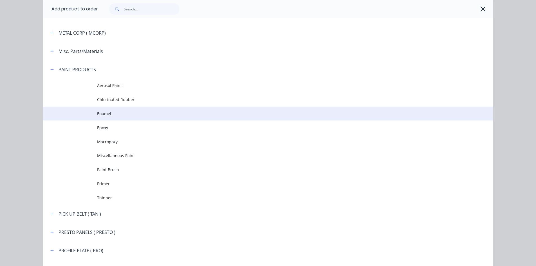
click at [103, 114] on span "Enamel" at bounding box center [255, 114] width 317 height 6
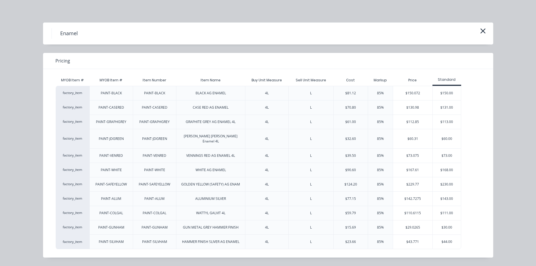
scroll to position [442, 0]
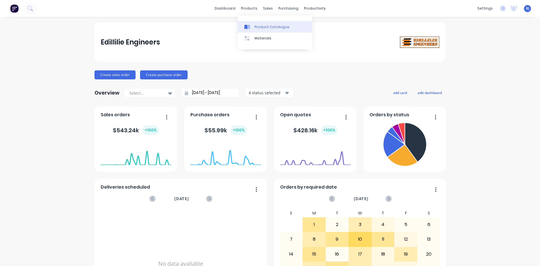
click at [247, 27] on icon at bounding box center [246, 27] width 3 height 5
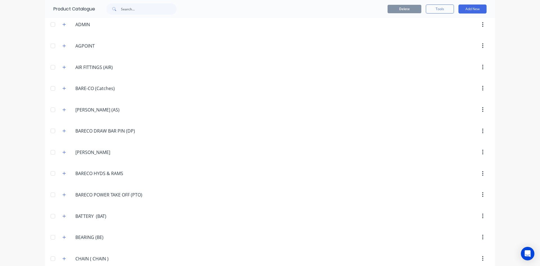
scroll to position [281, 0]
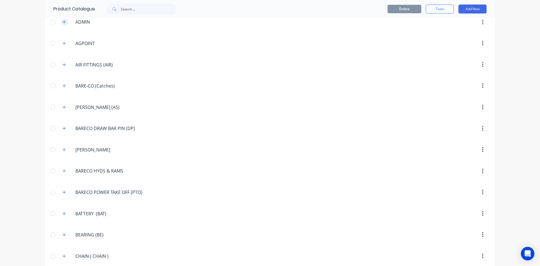
click at [62, 23] on icon "button" at bounding box center [63, 22] width 3 height 4
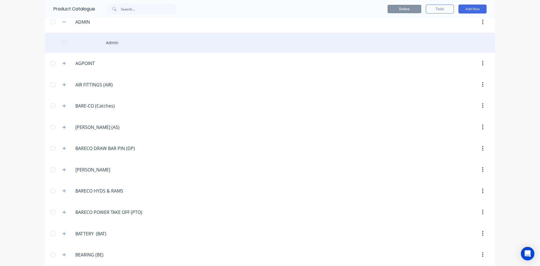
click at [109, 43] on div "Admin" at bounding box center [270, 43] width 450 height 20
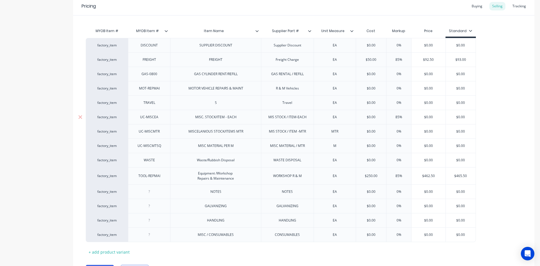
scroll to position [144, 0]
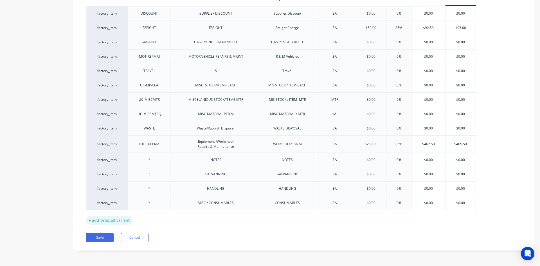
click at [113, 220] on div "+ add product variant" at bounding box center [109, 220] width 47 height 9
type textarea "x"
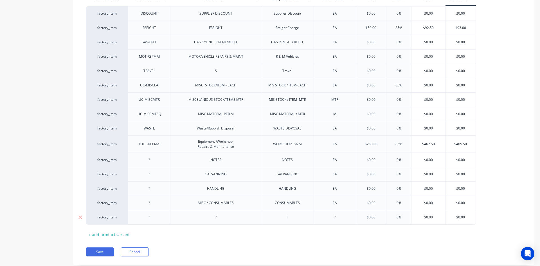
click at [214, 220] on div at bounding box center [216, 217] width 28 height 7
click at [288, 221] on div at bounding box center [287, 217] width 53 height 15
type textarea "x"
click at [289, 218] on div at bounding box center [288, 217] width 28 height 7
type textarea "x"
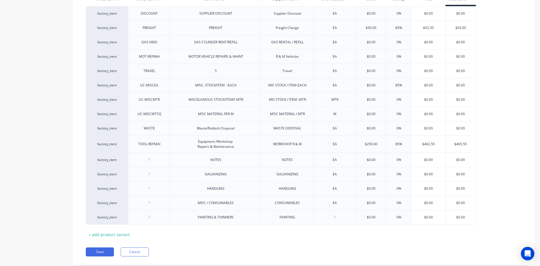
drag, startPoint x: 334, startPoint y: 218, endPoint x: 335, endPoint y: 240, distance: 21.7
click at [334, 220] on div at bounding box center [335, 217] width 28 height 7
type textarea "x"
type input "$0.00"
drag, startPoint x: 466, startPoint y: 216, endPoint x: 425, endPoint y: 228, distance: 43.0
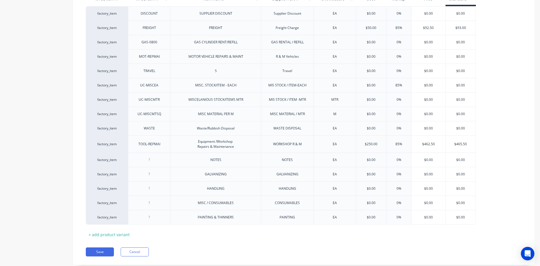
click at [438, 225] on div "MYOB Item # MYOB Item # Item Name Supplier Part # Unit Measure Cost Markup Pric…" at bounding box center [304, 116] width 436 height 245
type textarea "x"
type input "5"
type textarea "x"
type input "50"
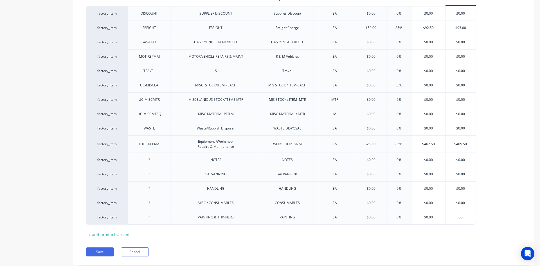
type textarea "x"
type input "50."
type textarea "x"
type input "50.0"
click at [95, 251] on button "Save" at bounding box center [100, 251] width 28 height 9
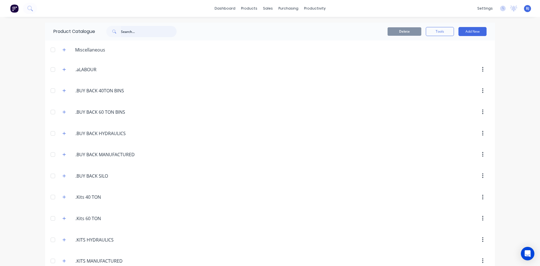
click at [132, 31] on input "text" at bounding box center [149, 31] width 56 height 11
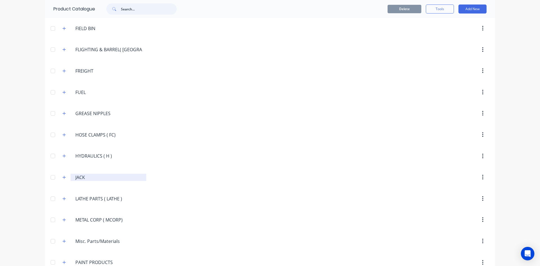
scroll to position [732, 0]
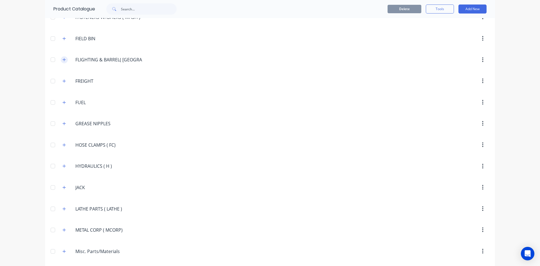
click at [63, 60] on icon "button" at bounding box center [64, 59] width 3 height 3
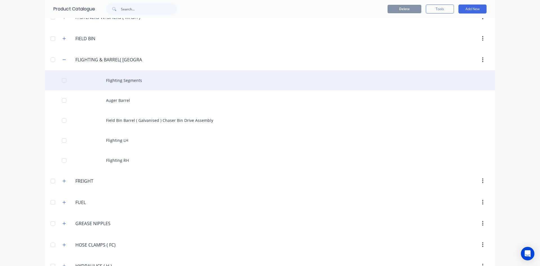
click at [108, 79] on div "Flighting Segments" at bounding box center [270, 80] width 450 height 20
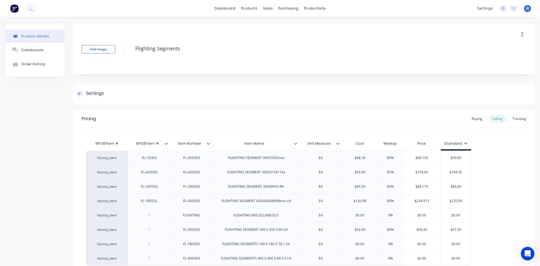
type textarea "x"
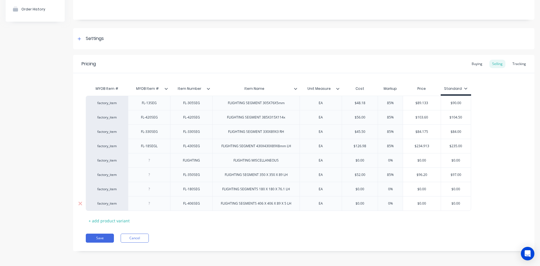
scroll to position [55, 0]
type input "$0.00"
click at [363, 188] on input "$0.00" at bounding box center [360, 188] width 36 height 5
type textarea "x"
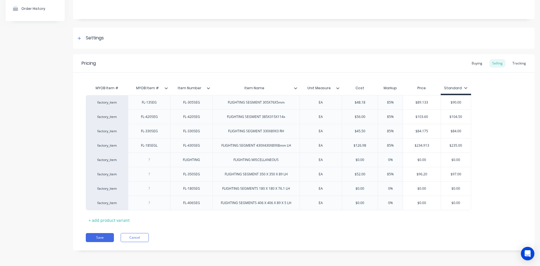
type input "$1"
type textarea "x"
type input "$15."
type textarea "x"
type input "$15.40"
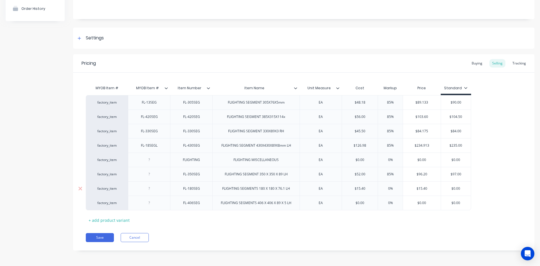
type input "0%"
drag, startPoint x: 390, startPoint y: 187, endPoint x: 377, endPoint y: 193, distance: 14.2
click at [377, 193] on div "0% 0%" at bounding box center [391, 189] width 28 height 14
type textarea "x"
type input "8%"
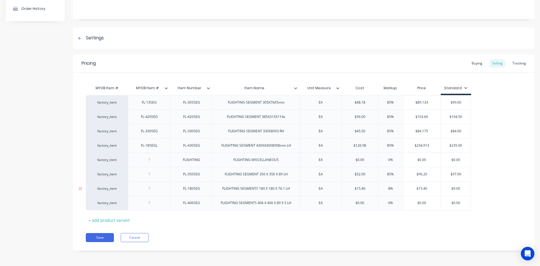
type textarea "x"
type input "85%"
type input "$0.00"
click at [462, 188] on input "$0.00" at bounding box center [456, 188] width 30 height 5
drag, startPoint x: 465, startPoint y: 187, endPoint x: 422, endPoint y: 191, distance: 43.2
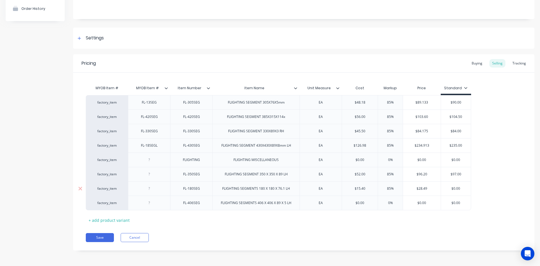
click at [422, 191] on div "factory_item FL-180SEG FLIGHTING SEGMENTS 180 X 180 X 76.1 LH EA $15.40 $15.40 …" at bounding box center [279, 188] width 386 height 14
type textarea "x"
type input "2"
type textarea "x"
type input "29"
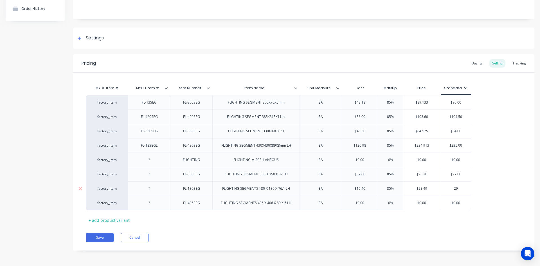
type textarea "x"
type input "29."
type textarea "x"
type input "29.0"
type textarea "x"
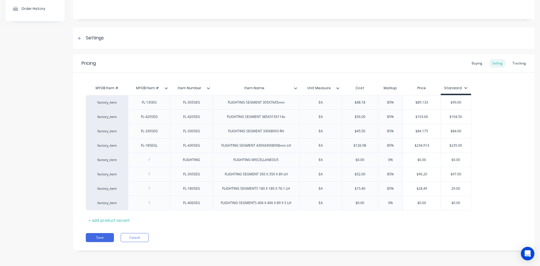
type input "29.00"
click at [375, 236] on div "Save Cancel" at bounding box center [310, 237] width 449 height 9
click at [99, 236] on button "Save" at bounding box center [100, 237] width 28 height 9
type textarea "x"
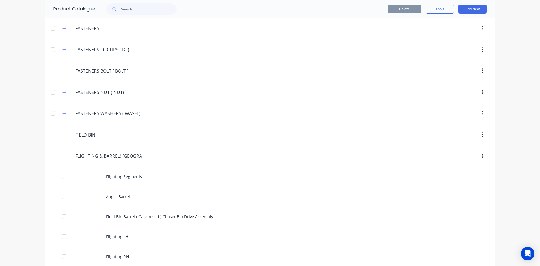
scroll to position [704, 0]
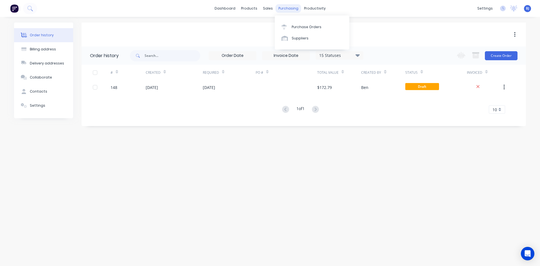
click at [290, 12] on div "purchasing" at bounding box center [289, 8] width 26 height 8
click at [298, 27] on div "Purchase Orders" at bounding box center [307, 26] width 30 height 5
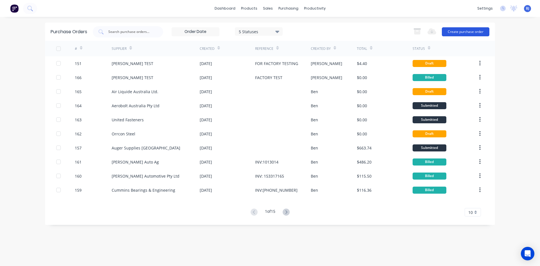
click at [458, 32] on button "Create purchase order" at bounding box center [466, 31] width 48 height 9
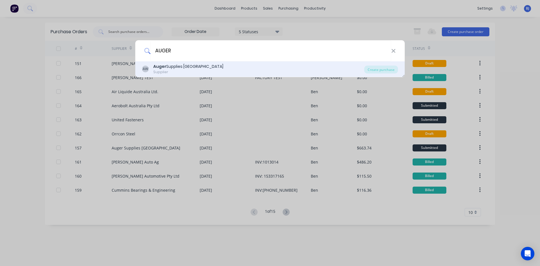
type input "AUGER"
click at [156, 65] on b "Auger" at bounding box center [159, 67] width 13 height 6
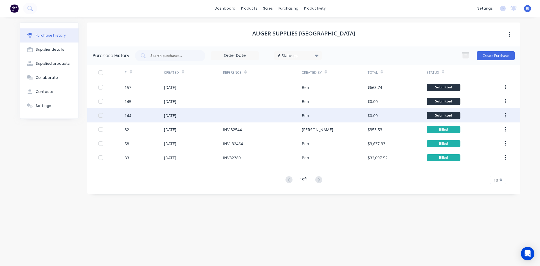
click at [176, 117] on div "[DATE]" at bounding box center [170, 116] width 12 height 6
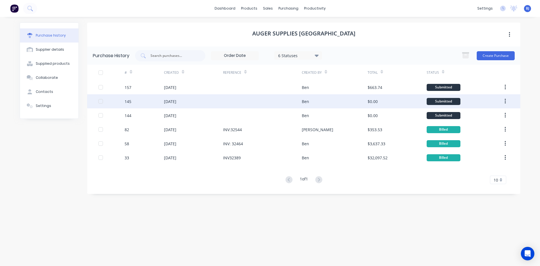
click at [164, 100] on div "[DATE]" at bounding box center [170, 102] width 12 height 6
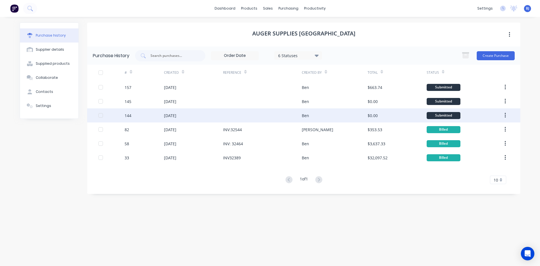
click at [176, 117] on div "[DATE]" at bounding box center [170, 116] width 12 height 6
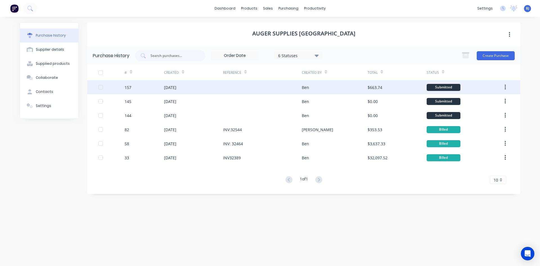
click at [171, 89] on div "[DATE]" at bounding box center [170, 87] width 12 height 6
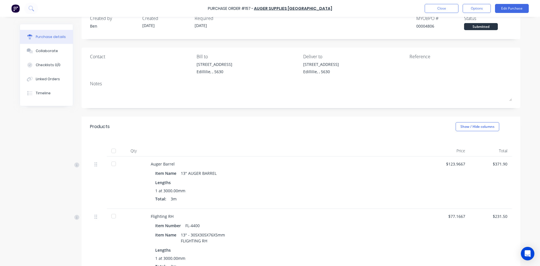
scroll to position [28, 0]
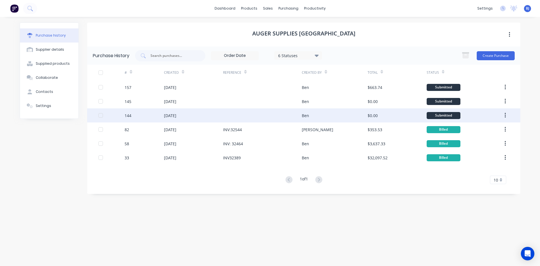
click at [176, 117] on div "[DATE]" at bounding box center [170, 116] width 12 height 6
click at [169, 116] on div "[DATE]" at bounding box center [170, 116] width 12 height 6
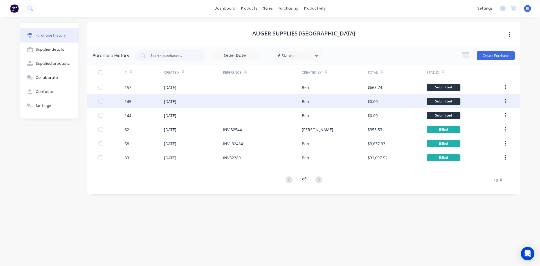
click at [176, 100] on div "[DATE]" at bounding box center [170, 102] width 12 height 6
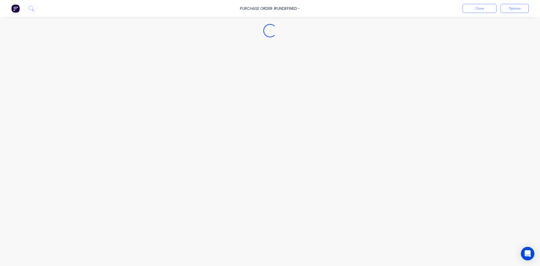
type textarea "x"
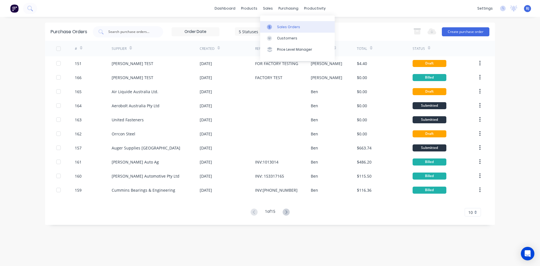
click at [274, 26] on div at bounding box center [271, 26] width 8 height 5
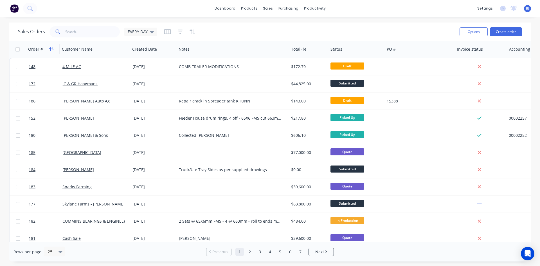
click at [52, 49] on icon "button" at bounding box center [51, 49] width 5 height 5
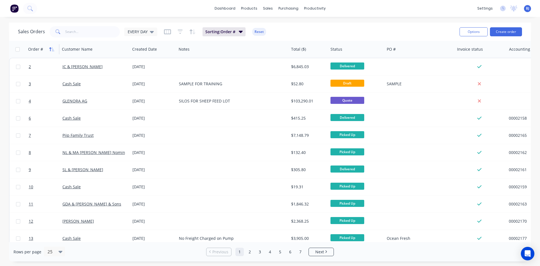
click at [52, 49] on icon "button" at bounding box center [51, 49] width 5 height 5
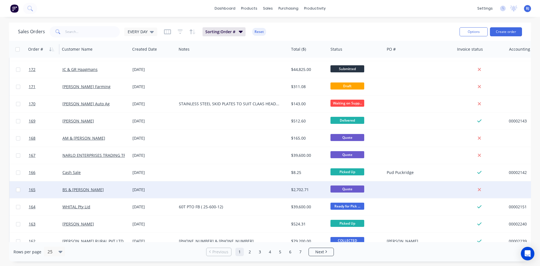
scroll to position [248, 0]
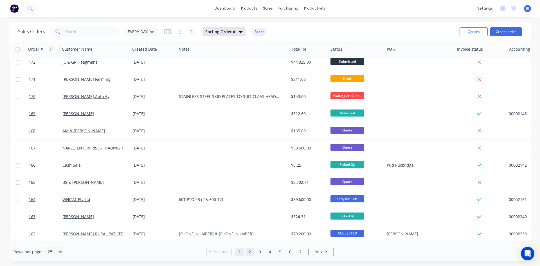
click at [250, 254] on link "2" at bounding box center [250, 252] width 8 height 8
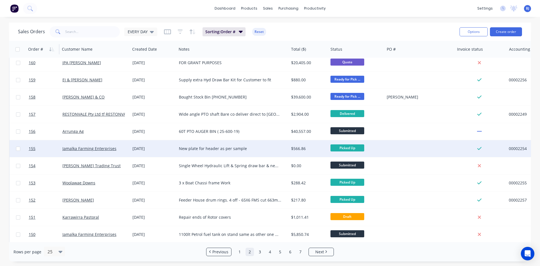
scroll to position [0, 0]
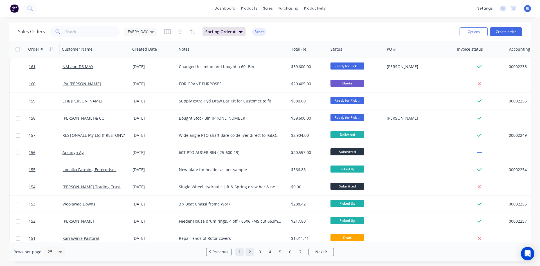
click at [237, 252] on link "1" at bounding box center [240, 252] width 8 height 8
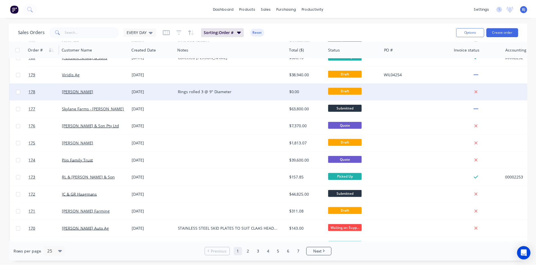
scroll to position [141, 0]
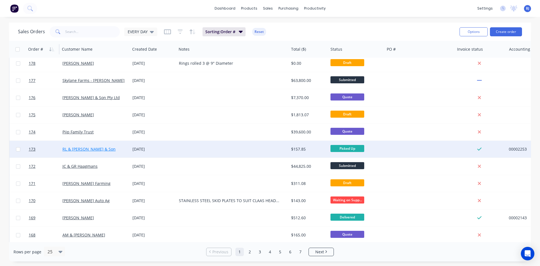
click at [68, 148] on link "RL & [PERSON_NAME] & Son" at bounding box center [88, 148] width 53 height 5
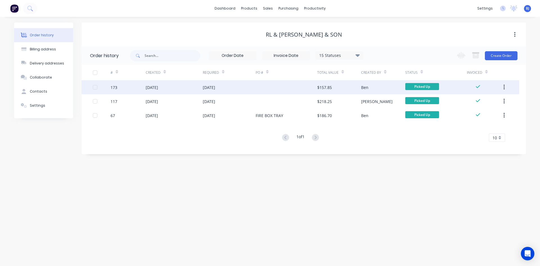
click at [158, 88] on div "[DATE]" at bounding box center [152, 87] width 12 height 6
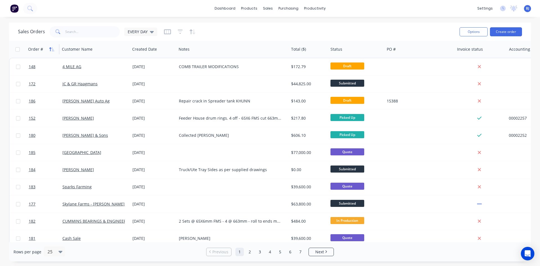
click at [51, 48] on icon "button" at bounding box center [50, 49] width 2 height 4
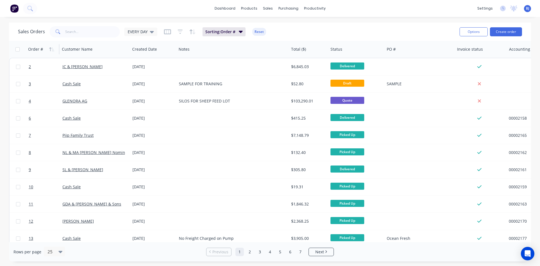
click at [51, 48] on icon "button" at bounding box center [50, 49] width 2 height 4
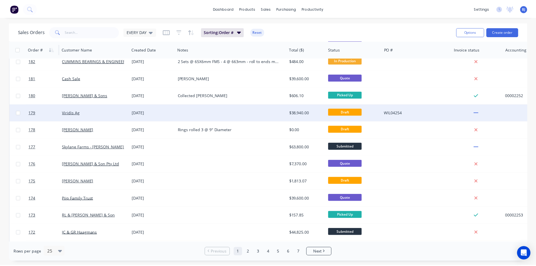
scroll to position [84, 0]
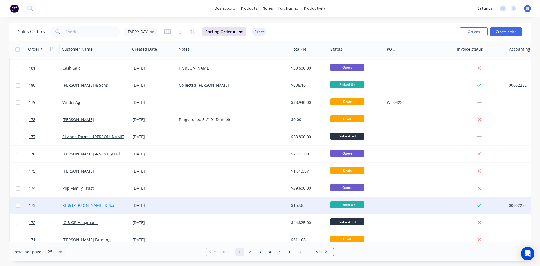
click at [88, 204] on link "RL & [PERSON_NAME] & Son" at bounding box center [88, 205] width 53 height 5
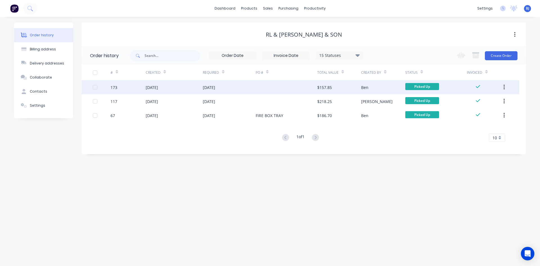
click at [158, 87] on div "[DATE]" at bounding box center [152, 87] width 12 height 6
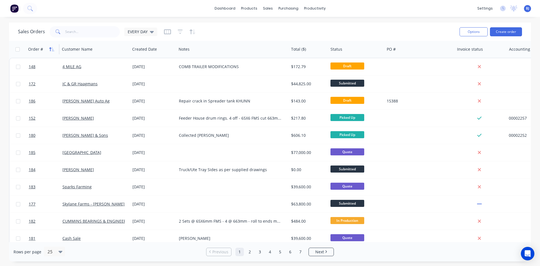
click at [50, 49] on icon "button" at bounding box center [50, 49] width 2 height 4
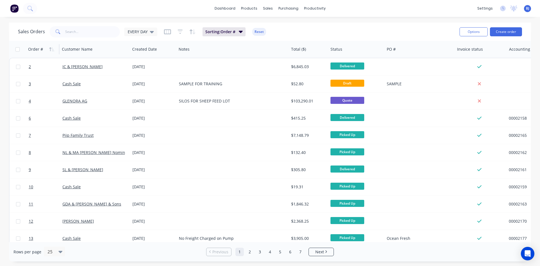
click at [50, 49] on icon "button" at bounding box center [50, 49] width 2 height 4
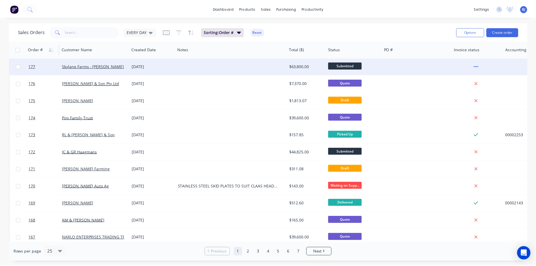
scroll to position [169, 0]
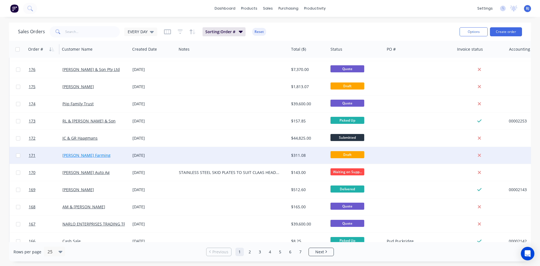
click at [81, 156] on link "[PERSON_NAME] Farming" at bounding box center [86, 155] width 48 height 5
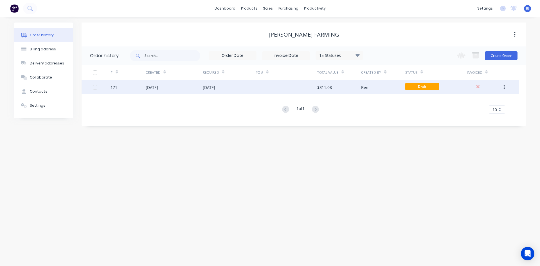
click at [156, 87] on div "[DATE]" at bounding box center [152, 87] width 12 height 6
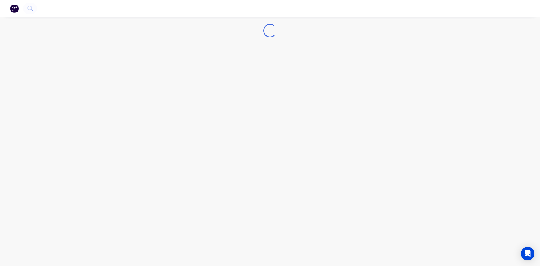
click at [156, 87] on div "Loading..." at bounding box center [270, 133] width 540 height 266
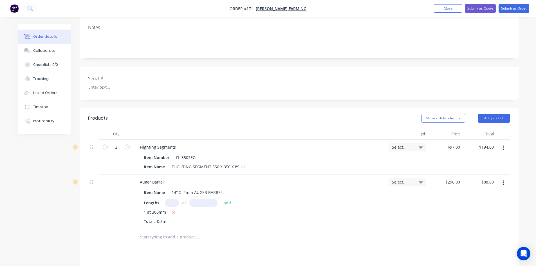
scroll to position [141, 0]
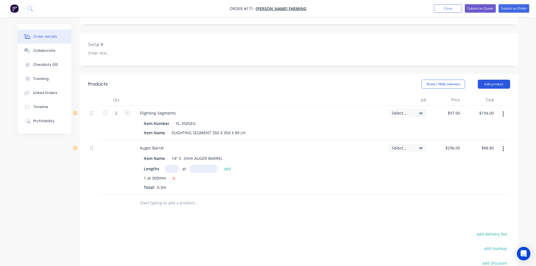
click at [495, 80] on button "Add product" at bounding box center [494, 84] width 32 height 9
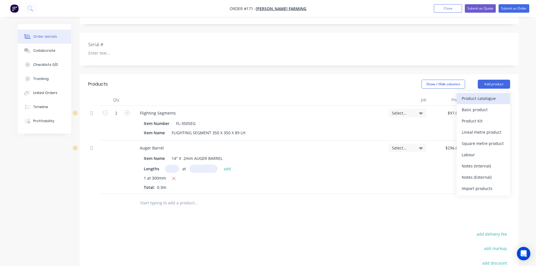
click at [476, 94] on div "Product catalogue" at bounding box center [483, 98] width 43 height 8
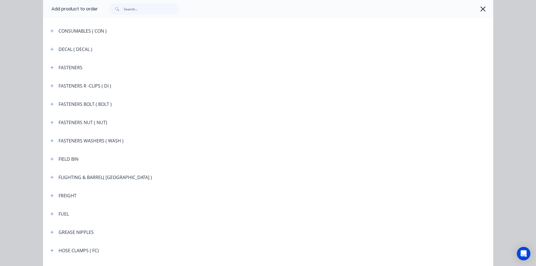
scroll to position [535, 0]
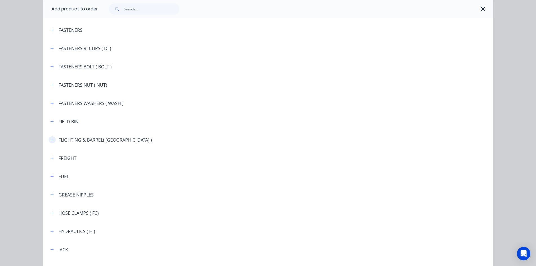
click at [52, 140] on button "button" at bounding box center [52, 139] width 7 height 7
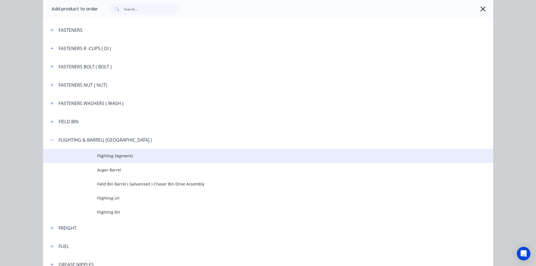
click at [108, 158] on span "Flighting Segments" at bounding box center [255, 156] width 317 height 6
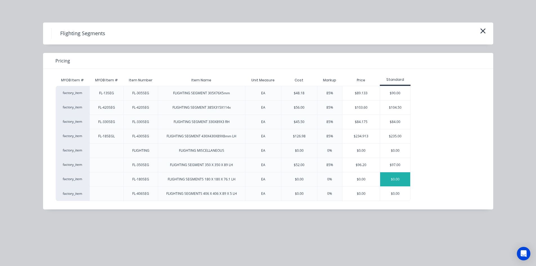
click at [397, 179] on div "$0.00" at bounding box center [395, 179] width 30 height 14
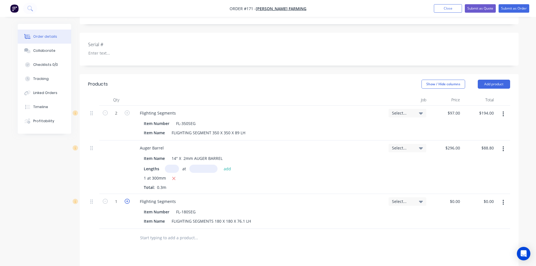
click at [128, 199] on icon "button" at bounding box center [127, 201] width 5 height 5
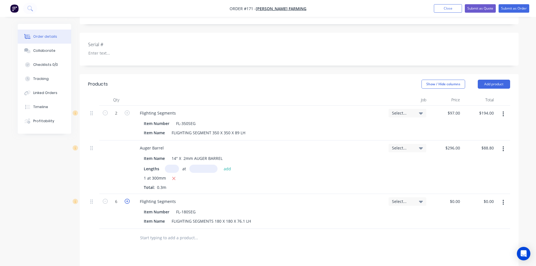
click at [128, 199] on icon "button" at bounding box center [127, 201] width 5 height 5
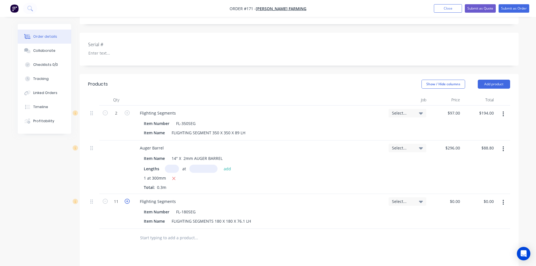
click at [128, 199] on icon "button" at bounding box center [127, 201] width 5 height 5
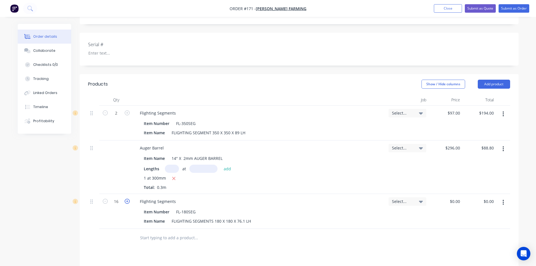
click at [128, 199] on icon "button" at bounding box center [127, 201] width 5 height 5
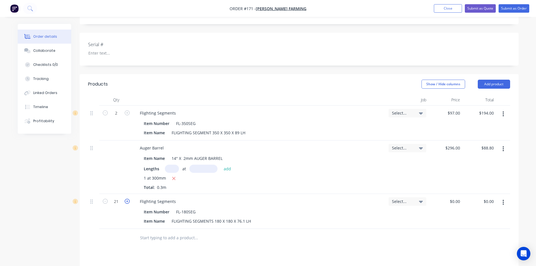
click at [128, 199] on icon "button" at bounding box center [127, 201] width 5 height 5
type input "22"
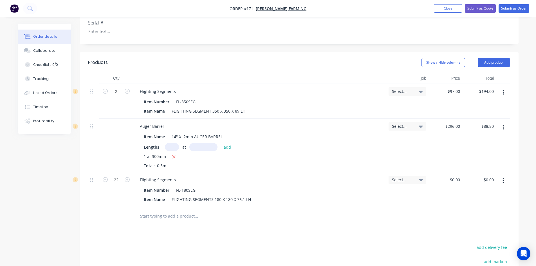
scroll to position [169, 0]
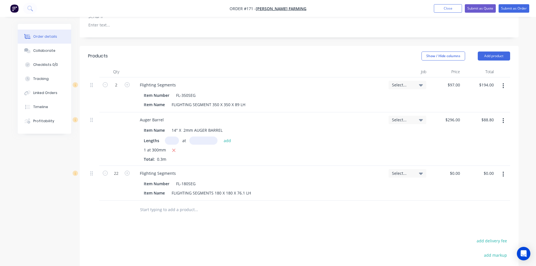
click at [504, 171] on icon "button" at bounding box center [503, 174] width 1 height 6
click at [472, 219] on div "Delete" at bounding box center [483, 223] width 43 height 8
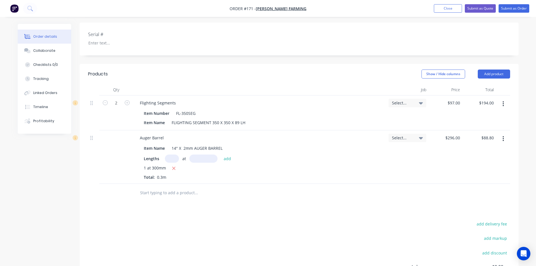
scroll to position [141, 0]
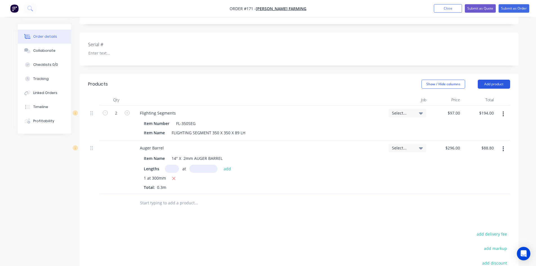
click at [487, 80] on button "Add product" at bounding box center [494, 84] width 32 height 9
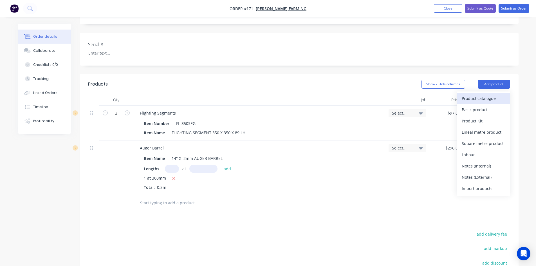
click at [473, 94] on div "Product catalogue" at bounding box center [483, 98] width 43 height 8
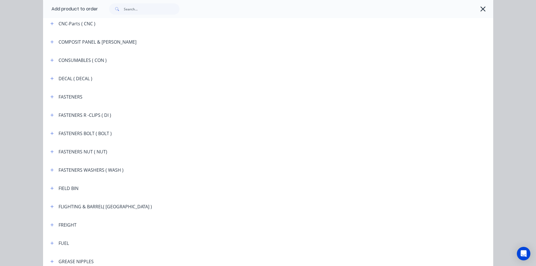
scroll to position [507, 0]
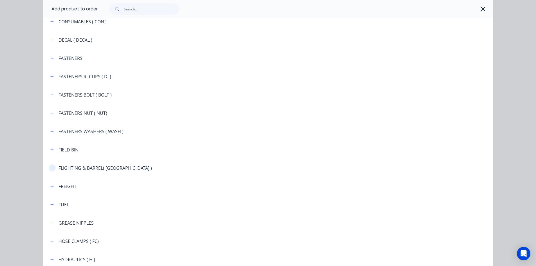
click at [50, 168] on icon "button" at bounding box center [51, 167] width 3 height 3
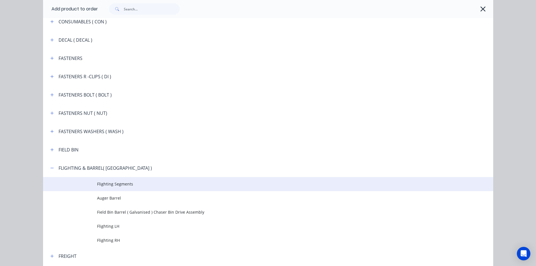
click at [115, 185] on span "Flighting Segments" at bounding box center [255, 184] width 317 height 6
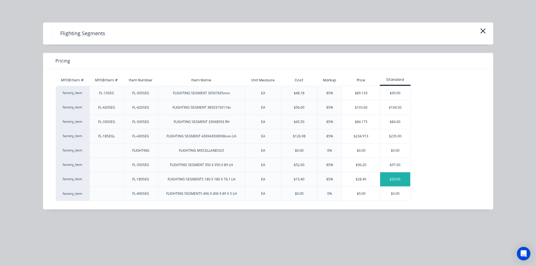
click at [390, 179] on div "$29.00" at bounding box center [395, 179] width 30 height 14
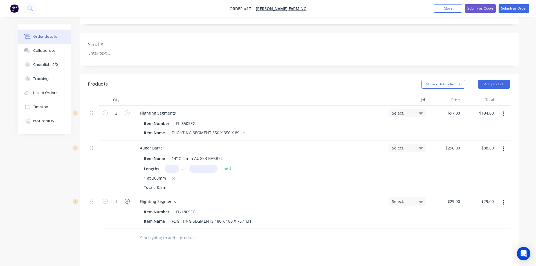
click at [126, 199] on icon "button" at bounding box center [127, 201] width 5 height 5
type input "2"
type input "$58.00"
click at [126, 199] on icon "button" at bounding box center [127, 201] width 5 height 5
type input "3"
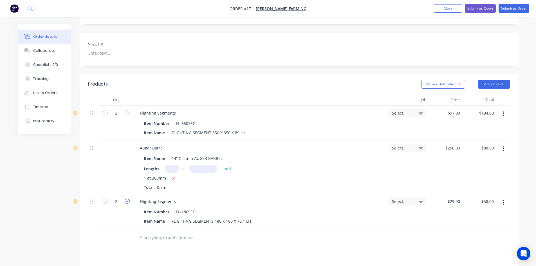
type input "$87.00"
click at [126, 199] on icon "button" at bounding box center [127, 201] width 5 height 5
type input "4"
type input "$116.00"
click at [126, 199] on icon "button" at bounding box center [127, 201] width 5 height 5
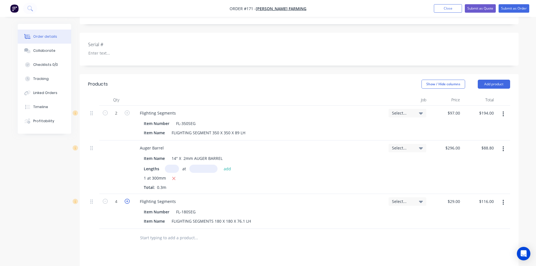
type input "5"
type input "$145.00"
click at [126, 199] on icon "button" at bounding box center [127, 201] width 5 height 5
type input "6"
type input "$174.00"
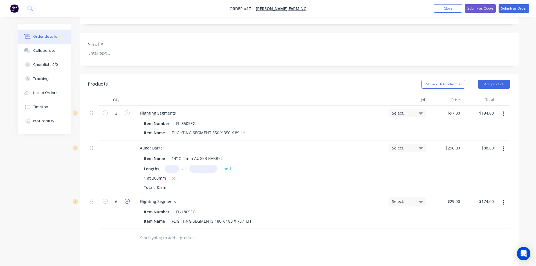
click at [126, 199] on icon "button" at bounding box center [127, 201] width 5 height 5
type input "7"
type input "$203.00"
click at [126, 199] on icon "button" at bounding box center [127, 201] width 5 height 5
type input "8"
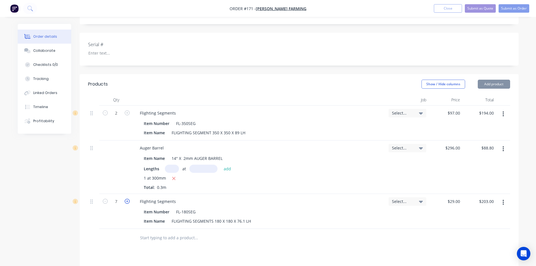
type input "$232.00"
click at [126, 199] on icon "button" at bounding box center [127, 201] width 5 height 5
type input "9"
type input "$261.00"
click at [126, 199] on icon "button" at bounding box center [127, 201] width 5 height 5
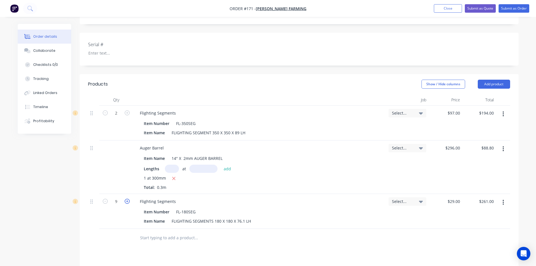
type input "10"
type input "$290.00"
click at [126, 199] on icon "button" at bounding box center [127, 201] width 5 height 5
type input "11"
type input "$319.00"
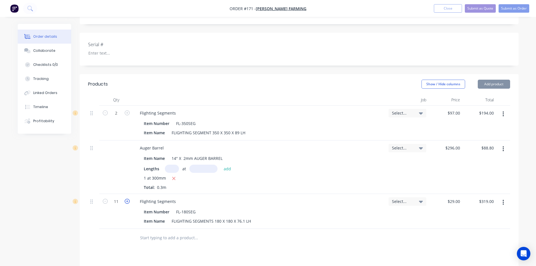
click at [126, 199] on icon "button" at bounding box center [127, 201] width 5 height 5
type input "12"
type input "$348.00"
click at [126, 199] on icon "button" at bounding box center [127, 201] width 5 height 5
type input "13"
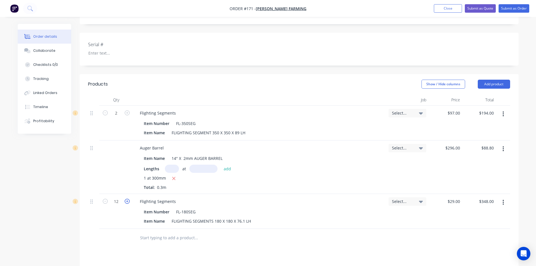
type input "$377.00"
click at [126, 199] on icon "button" at bounding box center [127, 201] width 5 height 5
type input "14"
type input "$406.00"
click at [126, 199] on icon "button" at bounding box center [127, 201] width 5 height 5
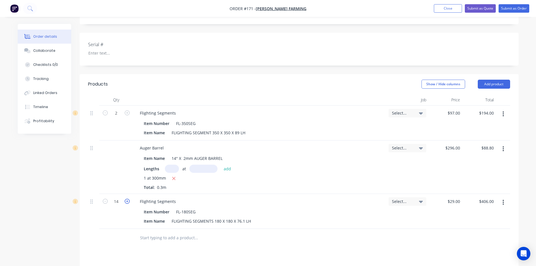
type input "15"
type input "$435.00"
click at [126, 199] on icon "button" at bounding box center [127, 201] width 5 height 5
type input "16"
type input "$464.00"
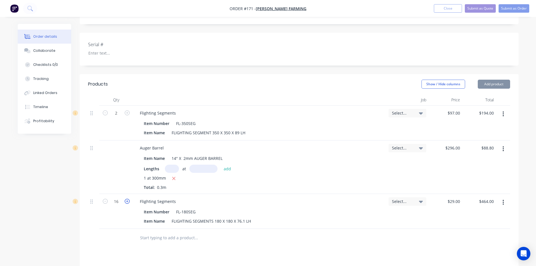
click at [126, 199] on icon "button" at bounding box center [127, 201] width 5 height 5
type input "17"
type input "$493.00"
click at [126, 199] on icon "button" at bounding box center [127, 201] width 5 height 5
type input "18"
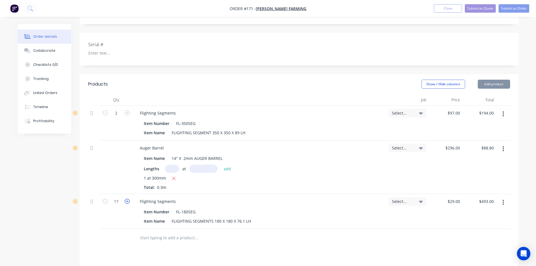
type input "$522.00"
click at [126, 199] on icon "button" at bounding box center [127, 201] width 5 height 5
type input "19"
type input "$551.00"
click at [126, 199] on icon "button" at bounding box center [127, 201] width 5 height 5
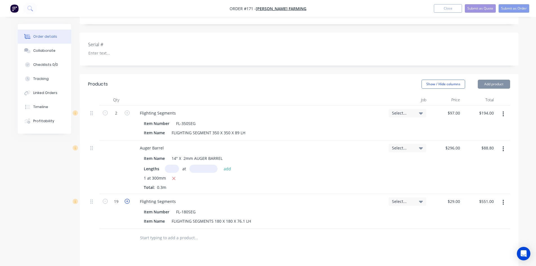
type input "20"
type input "$580.00"
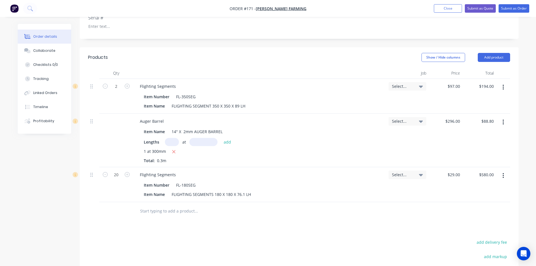
scroll to position [169, 0]
click at [151, 204] on input "text" at bounding box center [196, 209] width 113 height 11
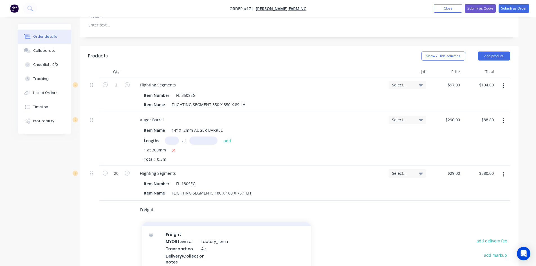
scroll to position [0, 0]
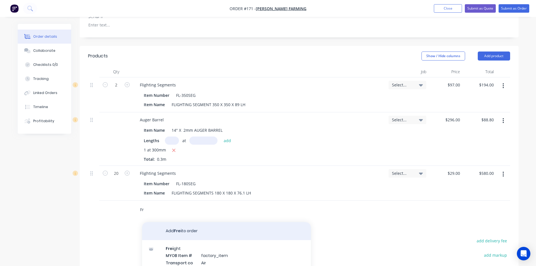
type input "F"
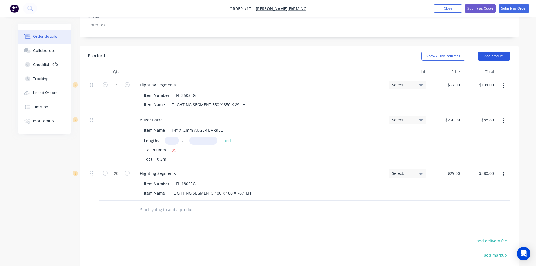
click at [495, 52] on button "Add product" at bounding box center [494, 56] width 32 height 9
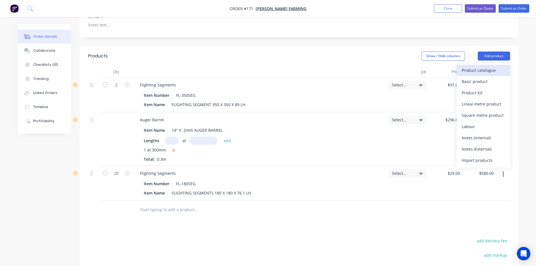
click at [471, 66] on div "Product catalogue" at bounding box center [483, 70] width 43 height 8
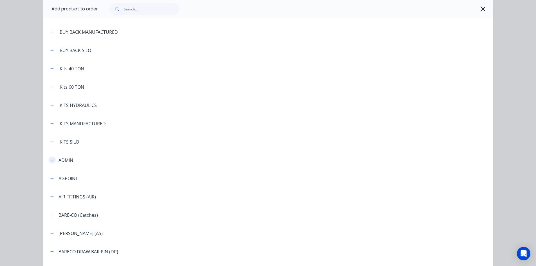
scroll to position [113, 0]
click at [50, 161] on icon "button" at bounding box center [51, 160] width 3 height 4
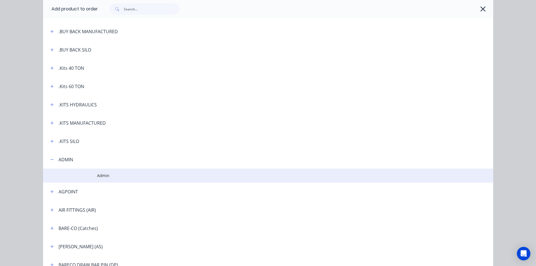
click at [95, 175] on td at bounding box center [70, 176] width 54 height 14
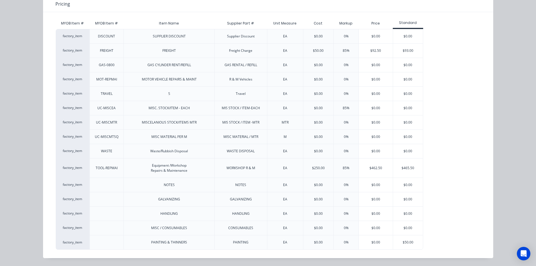
scroll to position [169, 0]
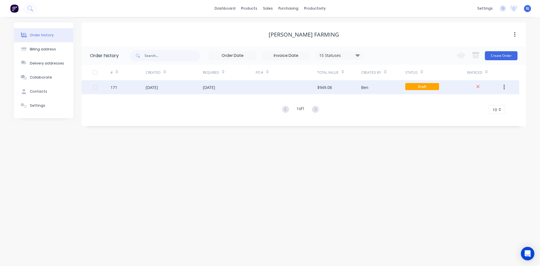
click at [161, 91] on div "[DATE]" at bounding box center [174, 87] width 57 height 14
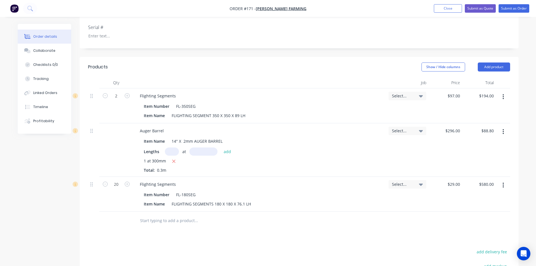
scroll to position [169, 0]
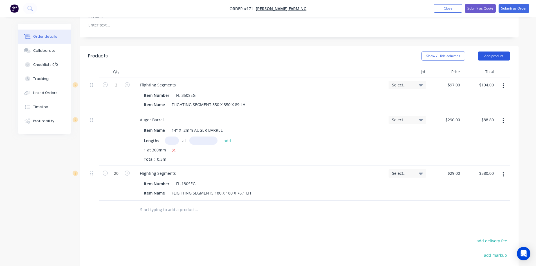
click at [491, 52] on button "Add product" at bounding box center [494, 56] width 32 height 9
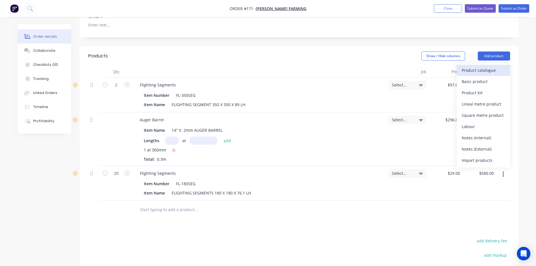
click at [482, 66] on div "Product catalogue" at bounding box center [483, 70] width 43 height 8
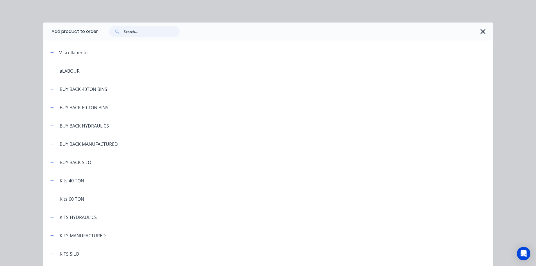
click at [131, 30] on input "text" at bounding box center [152, 31] width 56 height 11
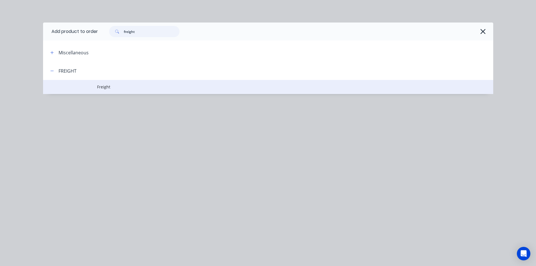
type input "freight"
click at [108, 86] on span "Freight" at bounding box center [255, 87] width 317 height 6
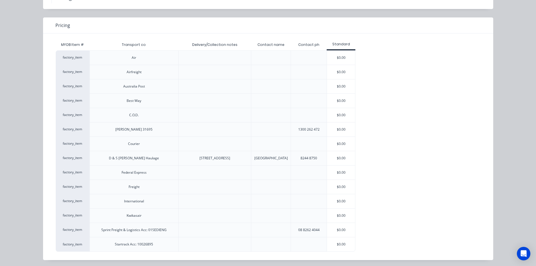
scroll to position [37, 0]
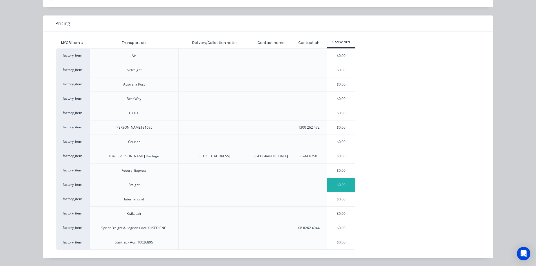
click at [334, 184] on div "$0.00" at bounding box center [341, 185] width 28 height 14
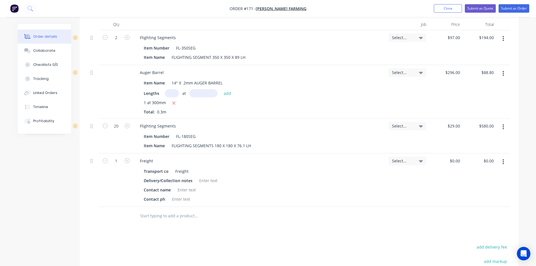
scroll to position [225, 0]
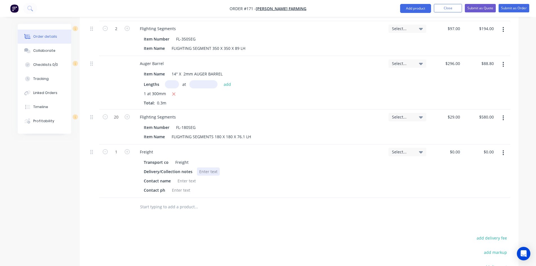
click at [198, 167] on div at bounding box center [208, 171] width 23 height 8
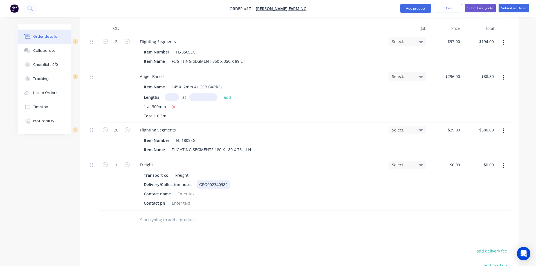
scroll to position [253, 0]
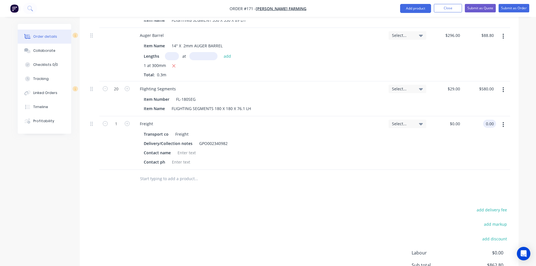
click at [486, 120] on input "0.00" at bounding box center [491, 124] width 11 height 8
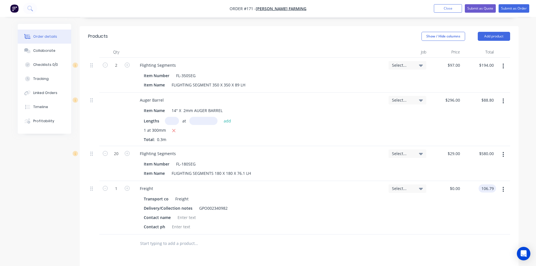
scroll to position [186, 0]
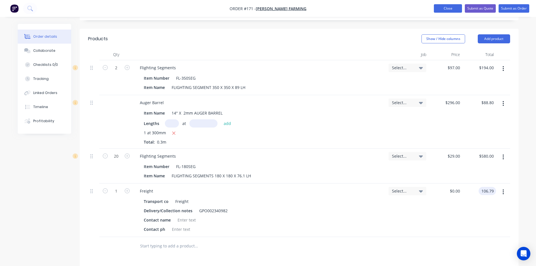
type input "106.79"
type input "$106.79"
click at [447, 10] on button "Close" at bounding box center [448, 8] width 28 height 8
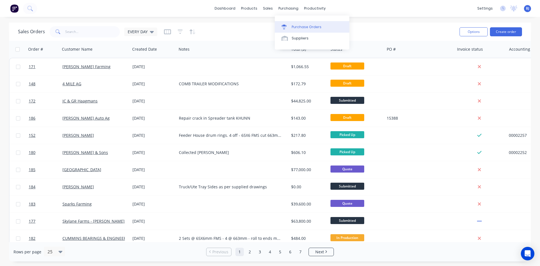
click at [286, 28] on icon at bounding box center [284, 26] width 5 height 5
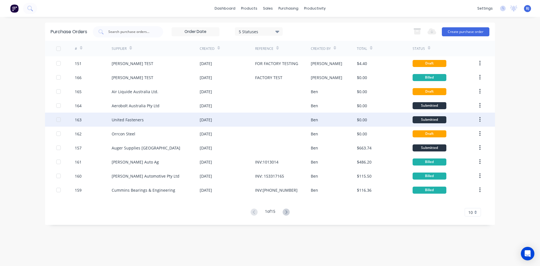
click at [237, 121] on div "[DATE]" at bounding box center [227, 120] width 55 height 14
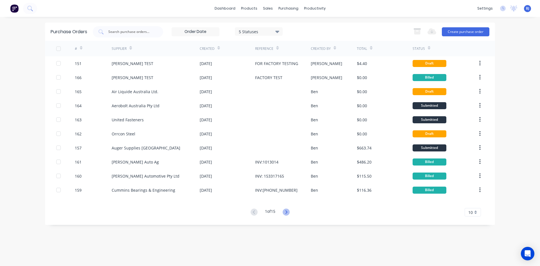
click at [287, 211] on icon at bounding box center [286, 211] width 2 height 3
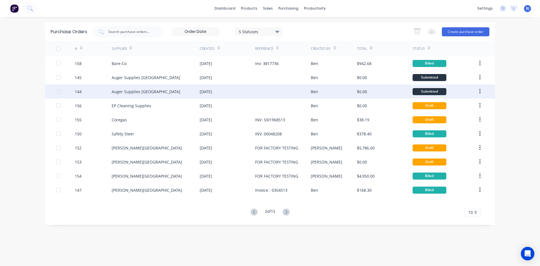
click at [212, 90] on div "[DATE]" at bounding box center [206, 92] width 12 height 6
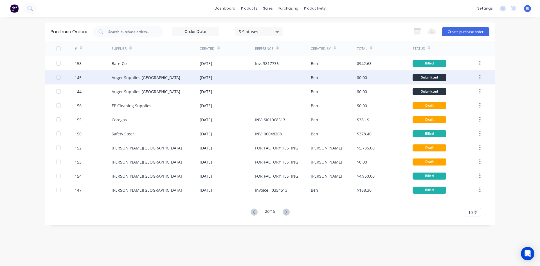
click at [200, 79] on div "Auger Supplies WA" at bounding box center [156, 77] width 88 height 14
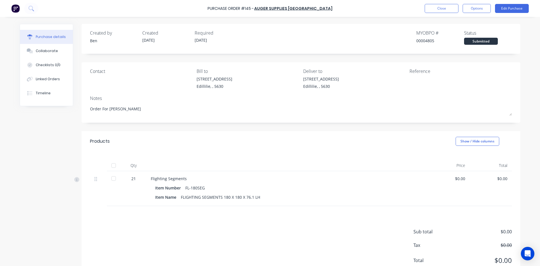
click at [494, 178] on div "$0.00" at bounding box center [491, 179] width 33 height 6
click at [513, 8] on button "Edit Purchase" at bounding box center [512, 8] width 34 height 9
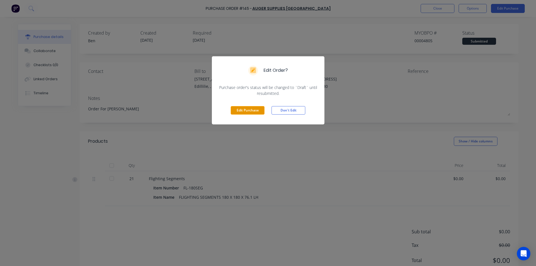
click at [247, 110] on button "Edit Purchase" at bounding box center [248, 110] width 34 height 8
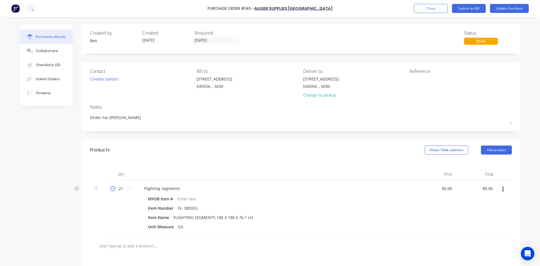
click at [111, 190] on icon at bounding box center [112, 188] width 5 height 5
type textarea "x"
type input "20"
type textarea "x"
type input "0.00"
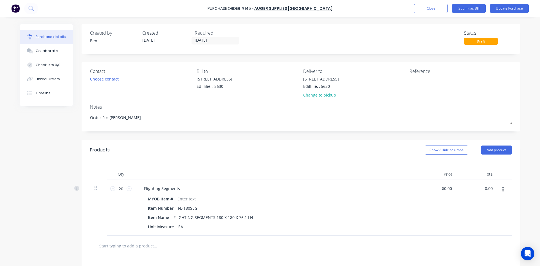
drag, startPoint x: 481, startPoint y: 191, endPoint x: 447, endPoint y: 203, distance: 35.7
click at [467, 195] on div "0.00 0.00" at bounding box center [477, 208] width 41 height 56
type textarea "x"
type input "$0.00"
drag, startPoint x: 493, startPoint y: 187, endPoint x: 488, endPoint y: 188, distance: 5.4
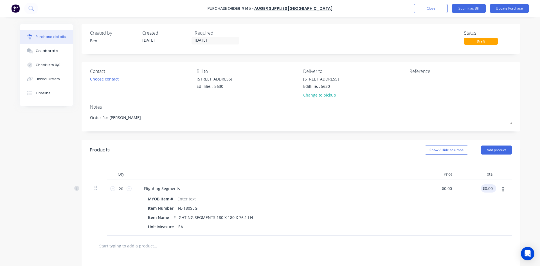
click at [488, 188] on div "$0.00 $0.00" at bounding box center [488, 188] width 15 height 8
type textarea "x"
drag, startPoint x: 491, startPoint y: 187, endPoint x: 477, endPoint y: 192, distance: 14.1
click at [478, 191] on div "0.00 0.00" at bounding box center [477, 208] width 41 height 56
type input "308.0"
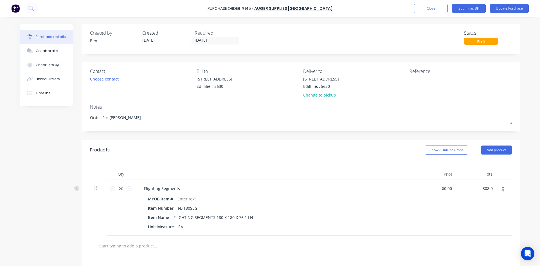
type textarea "x"
type input "$15.40"
type input "$308.00"
click at [461, 193] on div "$308.00 308.0" at bounding box center [477, 208] width 41 height 56
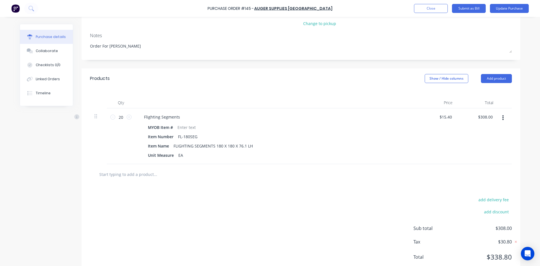
scroll to position [84, 0]
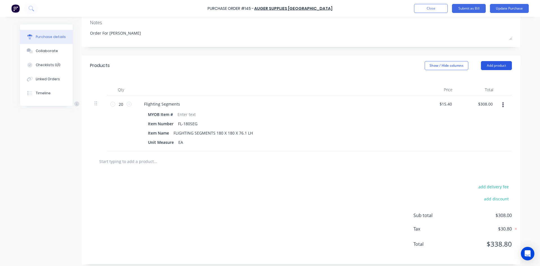
click at [497, 65] on button "Add product" at bounding box center [496, 65] width 31 height 9
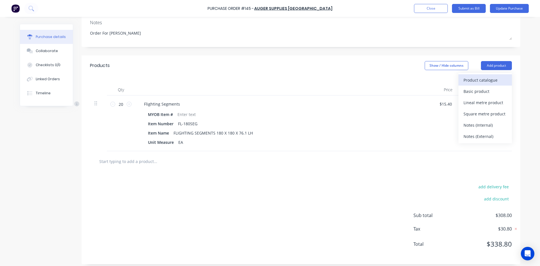
click at [478, 79] on div "Product catalogue" at bounding box center [485, 80] width 43 height 8
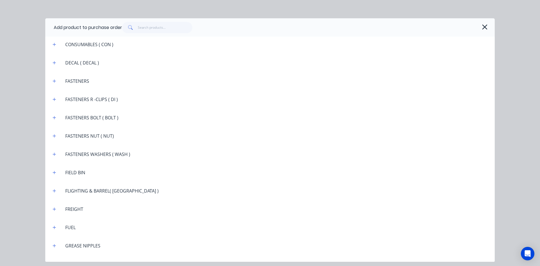
scroll to position [535, 0]
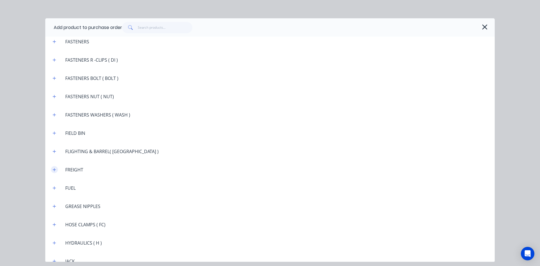
click at [55, 170] on icon "button" at bounding box center [54, 170] width 3 height 4
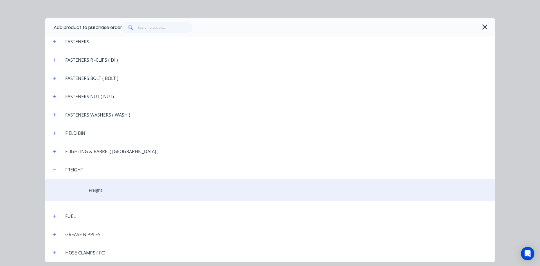
click at [91, 189] on div "Freight" at bounding box center [270, 190] width 450 height 23
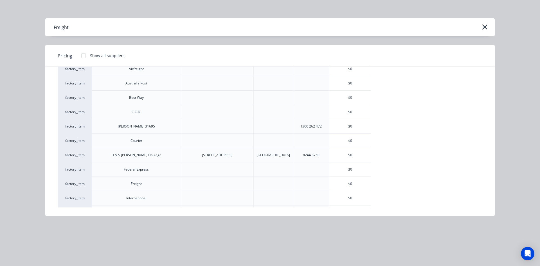
scroll to position [56, 0]
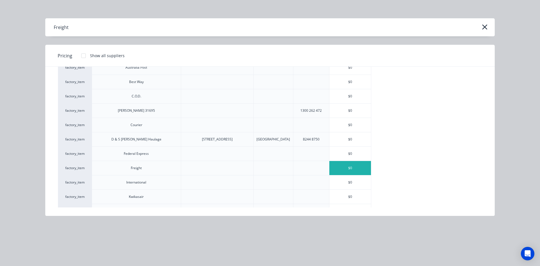
click at [358, 168] on div "$0" at bounding box center [351, 168] width 42 height 14
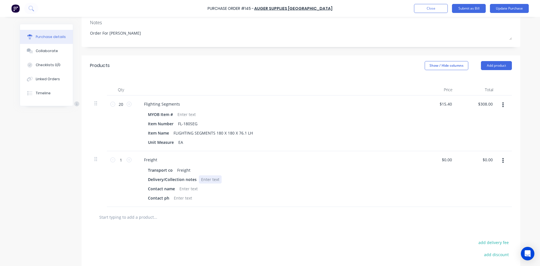
type textarea "x"
click at [199, 178] on div at bounding box center [210, 179] width 23 height 8
type textarea "x"
click at [178, 187] on div at bounding box center [188, 189] width 23 height 8
type textarea "x"
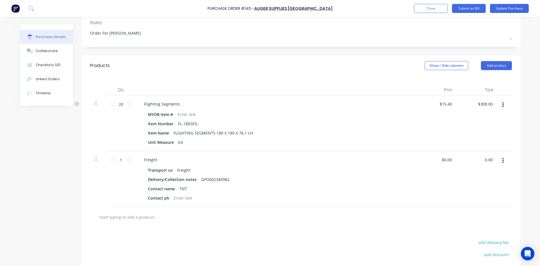
drag, startPoint x: 491, startPoint y: 160, endPoint x: 471, endPoint y: 163, distance: 20.5
click at [471, 163] on div "0.00 0.00" at bounding box center [477, 179] width 41 height 56
type input "106.79"
type textarea "x"
type input "$106.79"
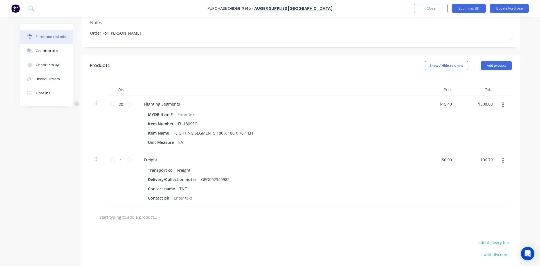
type input "$106.79"
click at [498, 188] on div at bounding box center [505, 179] width 14 height 56
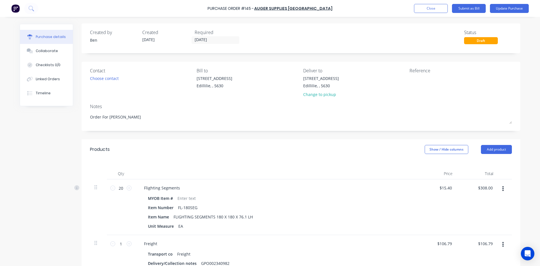
scroll to position [0, 0]
click at [107, 79] on div "Choose contact" at bounding box center [104, 79] width 29 height 6
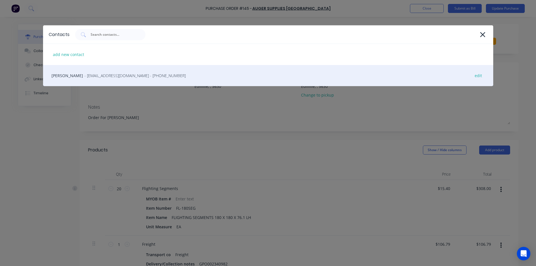
click at [55, 75] on div "MIKE - info@augerswa.com.au - (08) 9456 4466 edit" at bounding box center [268, 75] width 450 height 21
type textarea "x"
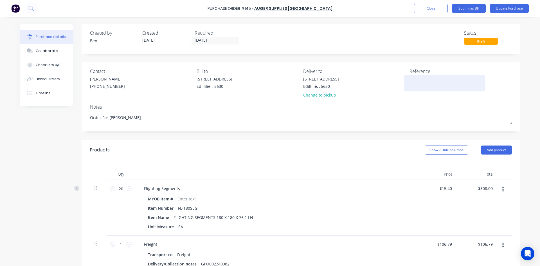
click at [410, 82] on textarea at bounding box center [445, 82] width 70 height 13
type textarea "3274"
type textarea "x"
type textarea "32741"
type textarea "x"
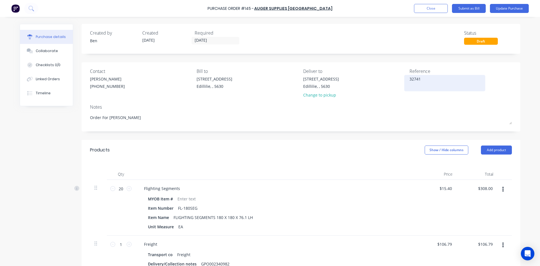
type textarea "32741"
click at [410, 79] on div "32741" at bounding box center [445, 83] width 70 height 14
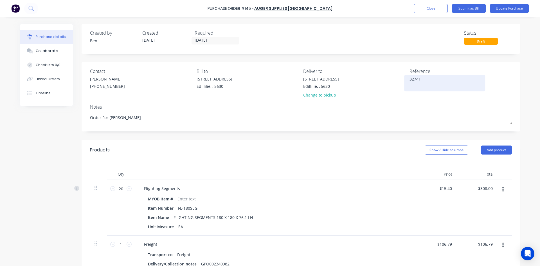
click at [410, 78] on div "32741" at bounding box center [445, 83] width 70 height 14
click at [420, 77] on textarea "32741" at bounding box center [445, 82] width 70 height 13
type textarea "x"
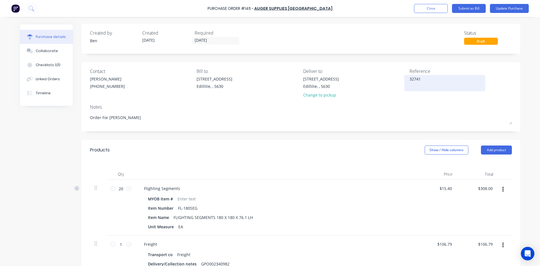
click at [420, 77] on textarea "32741" at bounding box center [445, 82] width 70 height 13
type textarea "INV ; 32741"
type textarea "x"
type textarea "INV ; 32741"
click at [504, 8] on button "Update Purchase" at bounding box center [509, 8] width 39 height 9
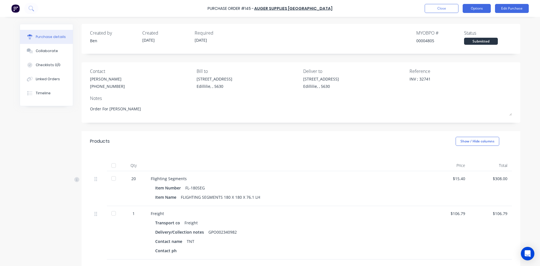
click at [478, 10] on button "Options" at bounding box center [477, 8] width 28 height 9
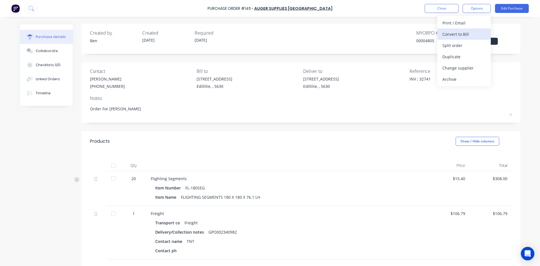
click at [462, 35] on div "Convert to Bill" at bounding box center [464, 34] width 43 height 8
type textarea "x"
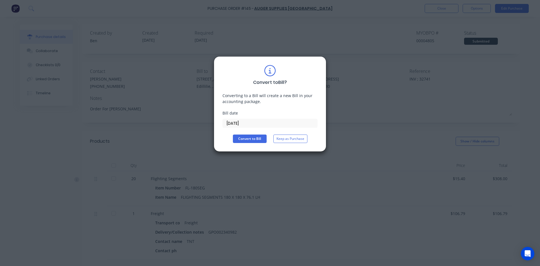
click at [251, 122] on input "[DATE]" at bounding box center [270, 123] width 95 height 8
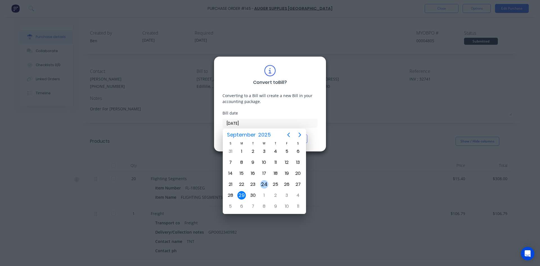
click at [265, 185] on div "24" at bounding box center [264, 184] width 8 height 8
type input "24/09/25"
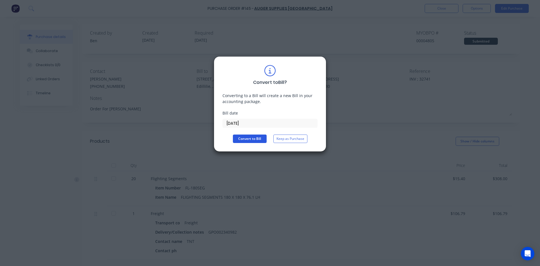
click at [252, 137] on button "Convert to Bill" at bounding box center [250, 139] width 34 height 8
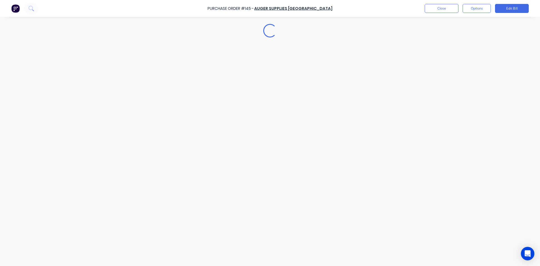
type textarea "x"
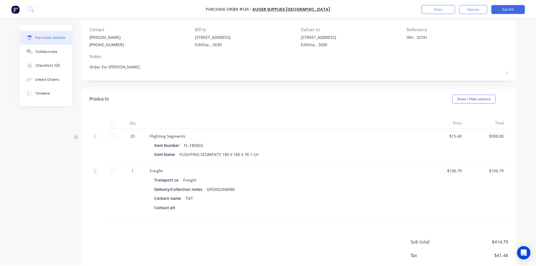
scroll to position [56, 0]
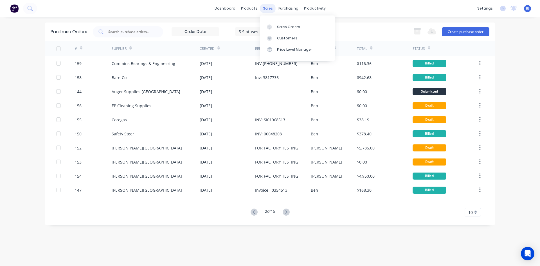
click at [268, 10] on div "sales" at bounding box center [267, 8] width 15 height 8
click at [274, 26] on div at bounding box center [271, 26] width 8 height 5
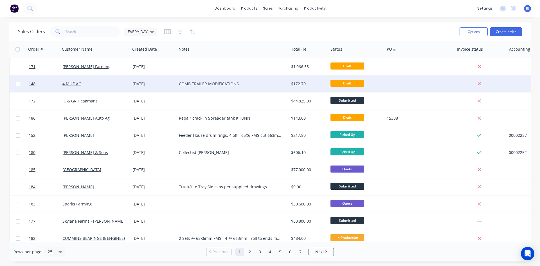
click at [139, 84] on div "[DATE]" at bounding box center [154, 84] width 42 height 6
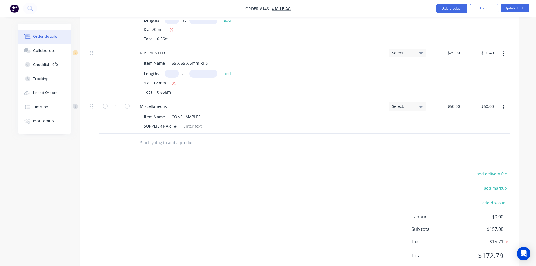
scroll to position [470, 0]
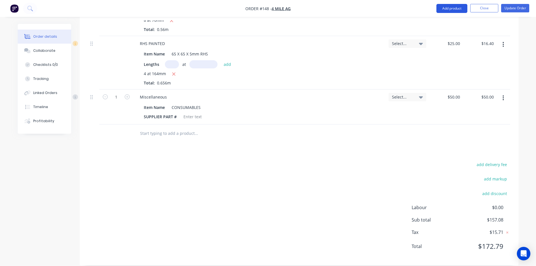
click at [447, 10] on button "Add product" at bounding box center [452, 8] width 31 height 9
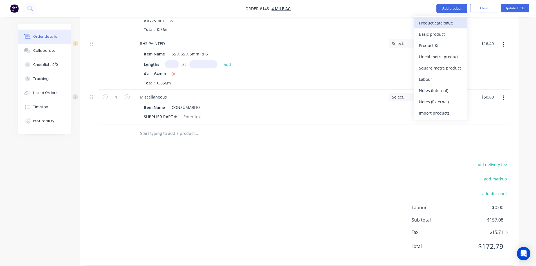
click at [437, 21] on div "Product catalogue" at bounding box center [440, 23] width 43 height 8
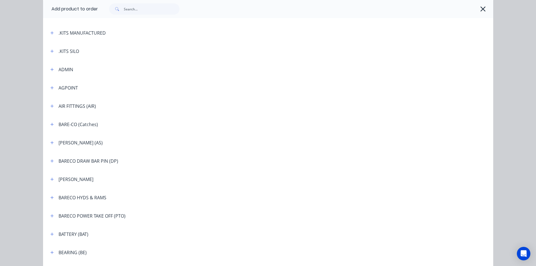
scroll to position [197, 0]
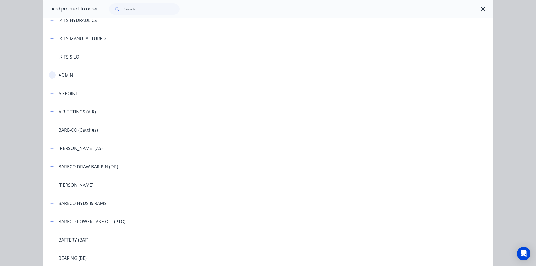
click at [51, 75] on icon "button" at bounding box center [51, 75] width 3 height 4
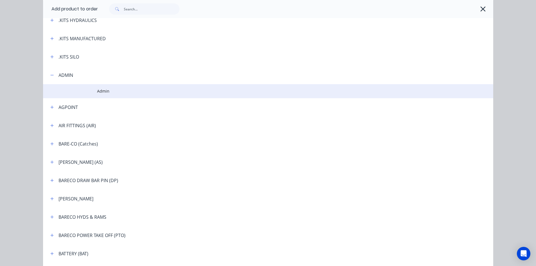
click at [88, 92] on td at bounding box center [70, 91] width 54 height 14
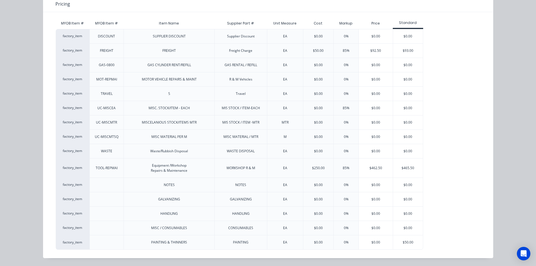
scroll to position [478, 0]
click at [397, 243] on div "$50.00" at bounding box center [408, 242] width 30 height 14
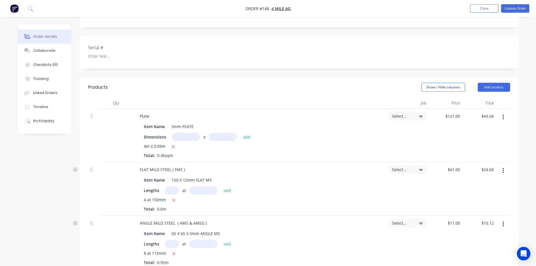
scroll to position [129, 0]
